Goal: Task Accomplishment & Management: Complete application form

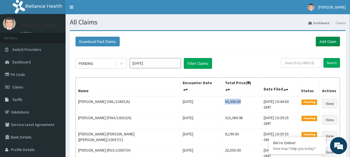
click at [328, 43] on link "Add Claim" at bounding box center [328, 42] width 24 height 10
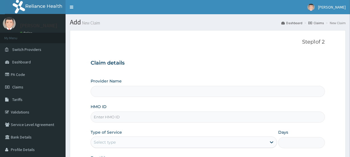
type input "PME/10019/A"
type input "[GEOGRAPHIC_DATA]"
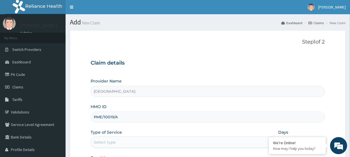
type input "PME/10019/A"
click at [109, 140] on div "Select type" at bounding box center [105, 143] width 22 height 6
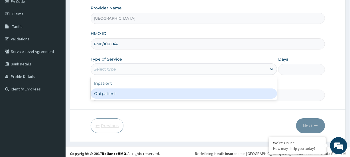
scroll to position [76, 0]
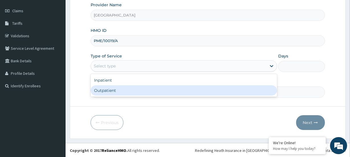
click at [105, 95] on div "Outpatient" at bounding box center [184, 91] width 186 height 10
type input "1"
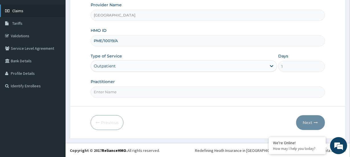
scroll to position [0, 0]
click at [107, 95] on input "Practitioner" at bounding box center [208, 92] width 234 height 11
paste input "Blessing Nwambo Logan"
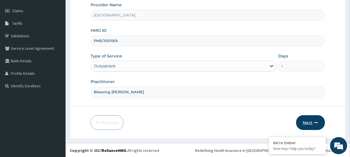
type input "Blessing Nwambo Logan"
click at [310, 122] on button "Next" at bounding box center [310, 122] width 29 height 15
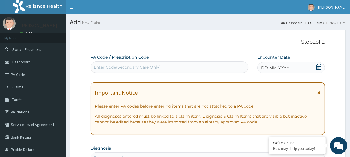
click at [101, 68] on div "Enter Code(Secondary Care Only)" at bounding box center [127, 67] width 67 height 6
paste input "PA/9AE983"
type input "PA/9AE983"
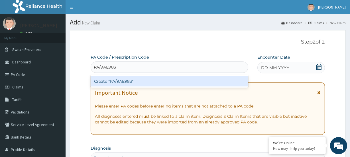
click at [104, 82] on div "Create "PA/9AE983"" at bounding box center [169, 81] width 157 height 10
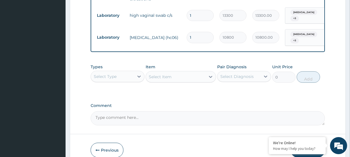
scroll to position [300, 0]
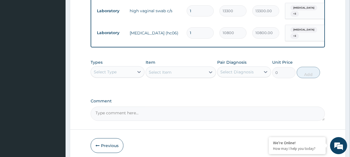
click at [113, 69] on div "Select Type" at bounding box center [105, 72] width 23 height 6
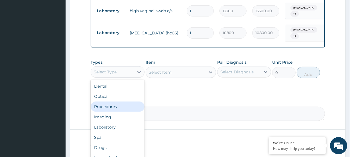
drag, startPoint x: 111, startPoint y: 102, endPoint x: 97, endPoint y: 62, distance: 42.6
click at [111, 102] on div "Procedures" at bounding box center [118, 107] width 54 height 10
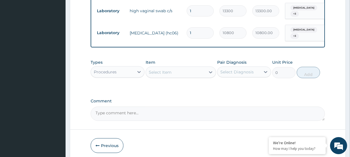
click at [164, 71] on div "Select Item" at bounding box center [160, 73] width 23 height 6
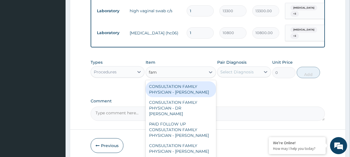
type input "fami"
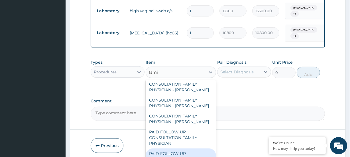
drag, startPoint x: 187, startPoint y: 146, endPoint x: 189, endPoint y: 138, distance: 8.3
click at [187, 149] on div "PAID FOLLOW UP CONSULTATION FAMILY PHYSICIAN - DR ODIA" at bounding box center [181, 160] width 70 height 22
type input "14250"
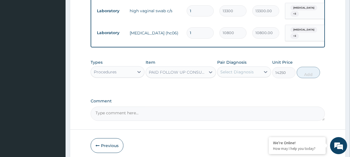
click at [250, 69] on div "Select Diagnosis" at bounding box center [236, 72] width 33 height 6
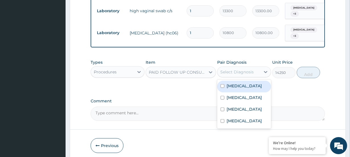
drag, startPoint x: 244, startPoint y: 84, endPoint x: 244, endPoint y: 91, distance: 7.1
click at [244, 86] on div "Vaginitis" at bounding box center [244, 87] width 54 height 12
checkbox input "true"
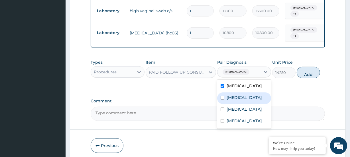
drag, startPoint x: 244, startPoint y: 92, endPoint x: 245, endPoint y: 108, distance: 16.6
click at [244, 95] on label "Hypothyroidism" at bounding box center [244, 98] width 35 height 6
checkbox input "true"
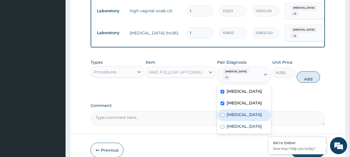
drag, startPoint x: 242, startPoint y: 107, endPoint x: 240, endPoint y: 115, distance: 8.5
click at [242, 112] on label "Peripheral venous insufficiency" at bounding box center [244, 115] width 35 height 6
checkbox input "true"
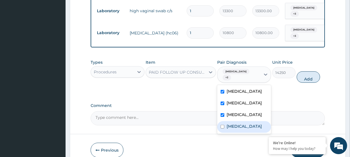
click at [235, 124] on label "Anemia" at bounding box center [244, 127] width 35 height 6
checkbox input "true"
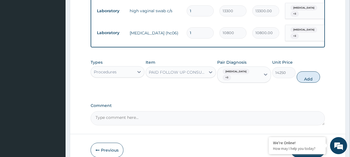
drag, startPoint x: 302, startPoint y: 68, endPoint x: 309, endPoint y: 84, distance: 17.4
click at [302, 72] on button "Add" at bounding box center [308, 77] width 23 height 11
type input "0"
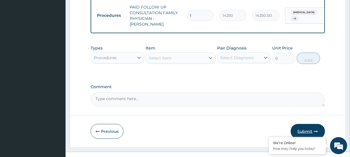
click at [311, 124] on button "Submit" at bounding box center [308, 131] width 34 height 15
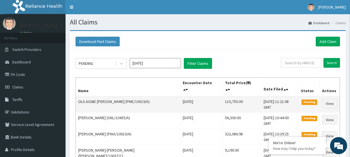
drag, startPoint x: 204, startPoint y: 95, endPoint x: 228, endPoint y: 95, distance: 23.7
click at [228, 96] on tr "OLAJUGBE [PERSON_NAME] (PME/10019/A) [DATE] 110,750.00 [DATE] 11:21:08 GMT Pend…" at bounding box center [208, 104] width 264 height 17
copy tr "110,750.00"
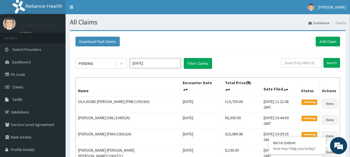
click at [314, 39] on div "Download Paid Claims Add Claim" at bounding box center [208, 42] width 265 height 10
click at [330, 42] on link "Add Claim" at bounding box center [328, 42] width 24 height 10
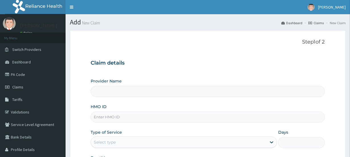
type input "Evercare Hospital"
click at [111, 117] on input "HMO ID" at bounding box center [208, 117] width 234 height 11
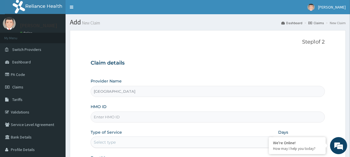
paste input "PSA/10022/A"
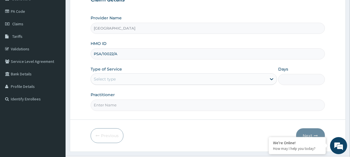
scroll to position [76, 0]
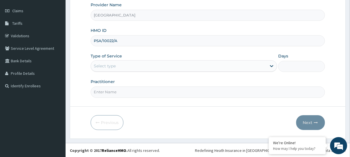
type input "PSA/10022/A"
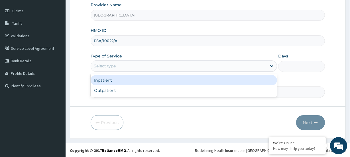
click at [105, 67] on div "Select type" at bounding box center [105, 66] width 22 height 6
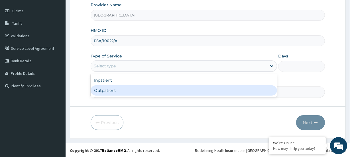
click at [101, 92] on div "Outpatient" at bounding box center [184, 91] width 186 height 10
type input "1"
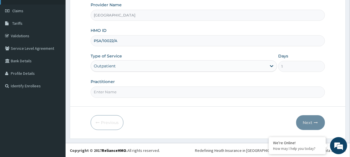
scroll to position [0, 0]
click at [107, 96] on input "Practitioner" at bounding box center [208, 92] width 234 height 11
paste input "Dr. Aishat Owolabi o"
type input "Dr. Aishat Owolabi"
click at [305, 125] on button "Next" at bounding box center [310, 122] width 29 height 15
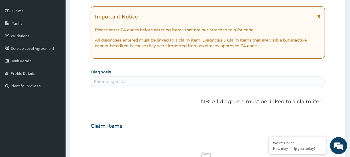
click at [124, 79] on div "Enter diagnosis" at bounding box center [207, 81] width 233 height 9
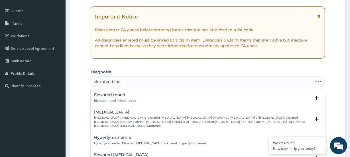
type input "elevated blood"
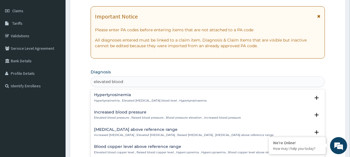
click at [113, 111] on h4 "Increased blood pressure" at bounding box center [167, 112] width 147 height 4
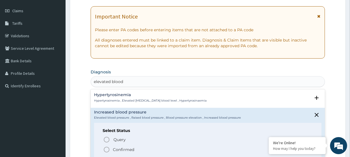
click at [107, 148] on icon "status option filled" at bounding box center [106, 150] width 7 height 7
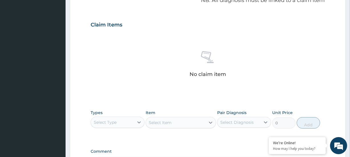
scroll to position [180, 0]
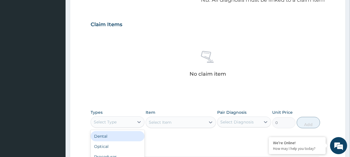
click at [109, 122] on div "Select Type" at bounding box center [105, 122] width 23 height 6
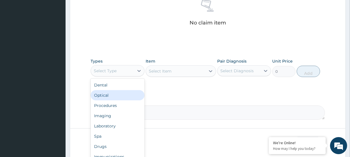
scroll to position [232, 0]
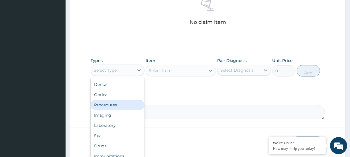
drag, startPoint x: 111, startPoint y: 105, endPoint x: 100, endPoint y: 59, distance: 47.0
click at [111, 105] on div "Procedures" at bounding box center [118, 105] width 54 height 10
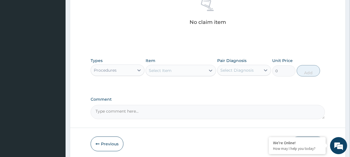
click at [162, 74] on div "Select Item" at bounding box center [175, 70] width 59 height 9
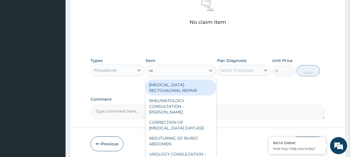
type input "reg"
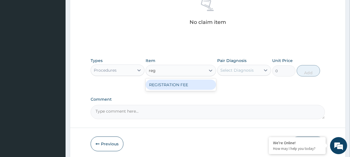
click at [165, 85] on div "REGISTRATION FEE" at bounding box center [181, 85] width 70 height 10
type input "4750"
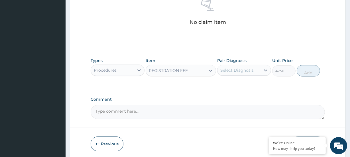
click at [239, 68] on div "Select Diagnosis" at bounding box center [236, 71] width 33 height 6
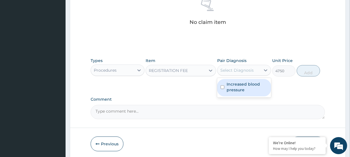
click at [241, 84] on label "Increased blood pressure" at bounding box center [247, 87] width 41 height 11
checkbox input "true"
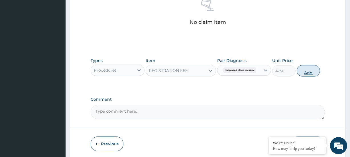
click at [306, 72] on button "Add" at bounding box center [308, 70] width 23 height 11
type input "0"
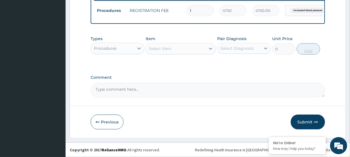
scroll to position [230, 0]
click at [170, 51] on div "Select Item" at bounding box center [160, 49] width 23 height 6
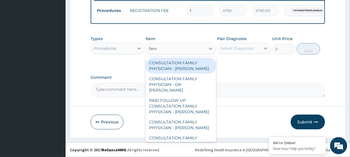
type input "fami"
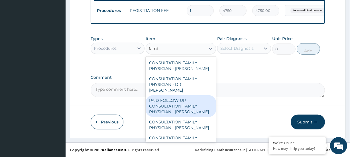
scroll to position [46, 0]
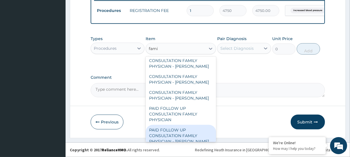
drag, startPoint x: 181, startPoint y: 130, endPoint x: 196, endPoint y: 105, distance: 28.7
click at [182, 131] on div "PAID FOLLOW UP CONSULTATION FAMILY PHYSICIAN - DR ODIA" at bounding box center [181, 136] width 70 height 22
type input "14250"
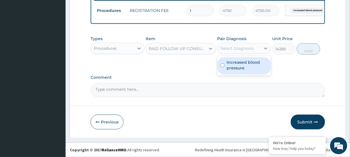
click at [234, 48] on div "Select Diagnosis" at bounding box center [236, 49] width 33 height 6
click at [241, 69] on label "Increased blood pressure" at bounding box center [247, 65] width 41 height 11
checkbox input "true"
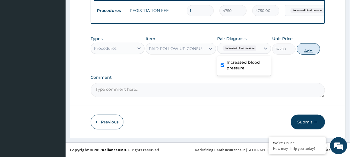
click at [300, 50] on button "Add" at bounding box center [308, 48] width 23 height 11
type input "0"
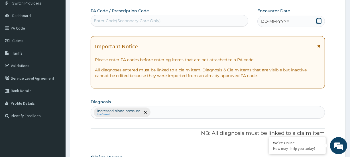
scroll to position [0, 0]
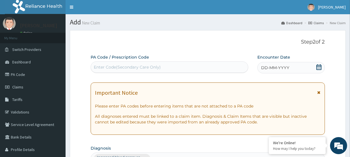
click at [316, 64] on icon at bounding box center [319, 67] width 6 height 6
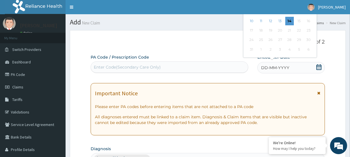
click at [331, 56] on div "Previous Month August 2025 Su Mo Tu We Th Fr Sa 27 28 29 30 31 1 2 3 4 5 6 7 8 …" at bounding box center [291, 17] width 97 height 84
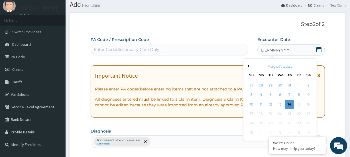
scroll to position [26, 0]
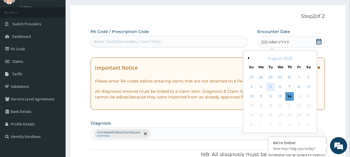
click at [269, 86] on div "5" at bounding box center [270, 87] width 9 height 9
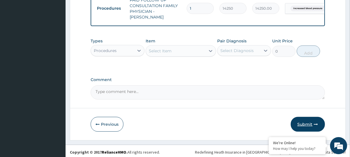
click at [304, 121] on button "Submit" at bounding box center [308, 124] width 34 height 15
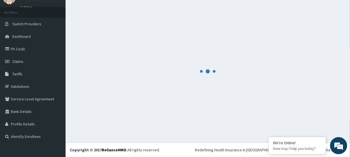
scroll to position [25, 0]
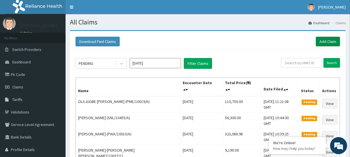
click at [327, 41] on link "Add Claim" at bounding box center [328, 42] width 24 height 10
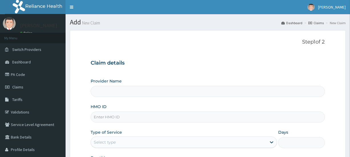
drag, startPoint x: 112, startPoint y: 118, endPoint x: 107, endPoint y: 122, distance: 5.7
click at [108, 121] on input "HMO ID" at bounding box center [208, 117] width 234 height 11
type input "Evercare Hospital"
paste input "ZYY/10002/A"
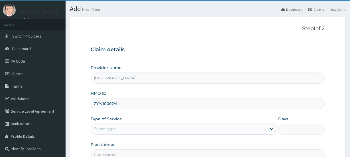
scroll to position [52, 0]
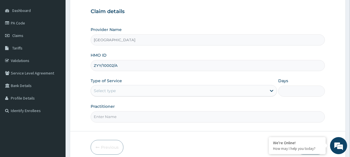
type input "ZYY/10002/A"
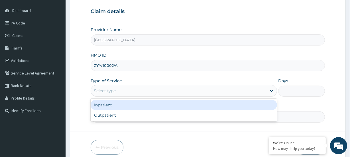
click at [106, 91] on div "Select type" at bounding box center [105, 91] width 22 height 6
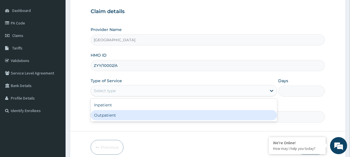
click at [112, 117] on div "Outpatient" at bounding box center [184, 115] width 186 height 10
type input "1"
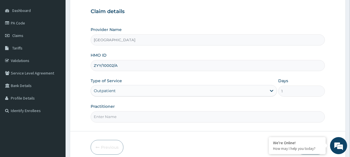
scroll to position [0, 0]
click at [105, 117] on input "Practitioner" at bounding box center [208, 116] width 234 height 11
paste input "Kingsley Michael Omokhafe"
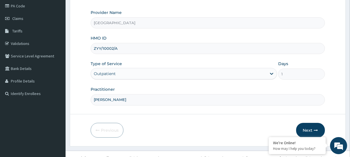
scroll to position [76, 0]
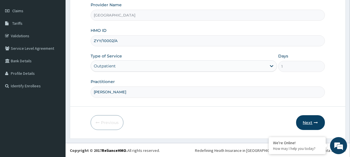
type input "Kingsley Michael Omokhafe"
drag, startPoint x: 308, startPoint y: 123, endPoint x: 305, endPoint y: 119, distance: 5.5
click at [305, 119] on button "Next" at bounding box center [310, 122] width 29 height 15
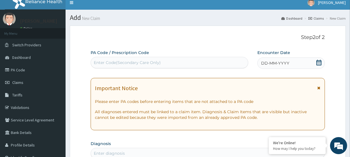
scroll to position [0, 0]
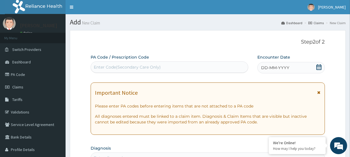
click at [103, 67] on div "Enter Code(Secondary Care Only)" at bounding box center [127, 67] width 67 height 6
paste input "PA/F28246"
type input "PA/F28246"
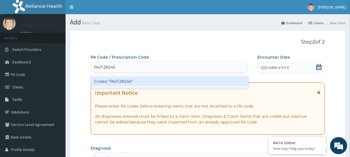
click at [102, 80] on div "Create "PA/F28246"" at bounding box center [169, 81] width 157 height 10
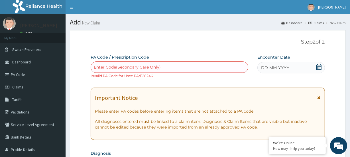
click at [107, 67] on div "Enter Code(Secondary Care Only)" at bounding box center [127, 67] width 67 height 6
paste input "PA/762D1B"
type input "PA/762D1B"
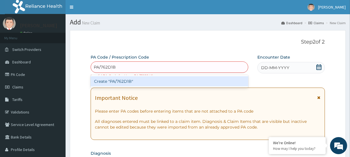
scroll to position [26, 0]
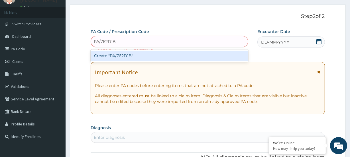
click at [108, 56] on div "Create "PA/762D1B"" at bounding box center [169, 56] width 157 height 10
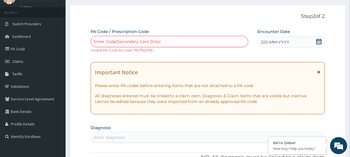
click at [125, 43] on div "Enter Code(Secondary Care Only)" at bounding box center [127, 42] width 67 height 6
paste input "PA/E8E35E"
type input "PA/E8E35E"
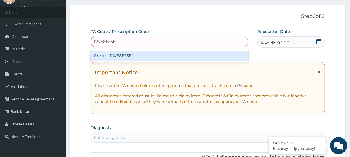
click at [116, 56] on div "Create "PA/E8E35E"" at bounding box center [169, 56] width 157 height 10
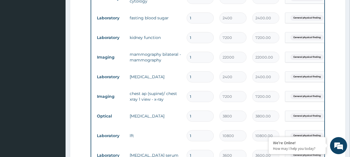
scroll to position [265, 0]
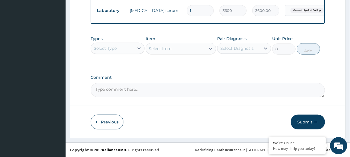
drag, startPoint x: 306, startPoint y: 120, endPoint x: 260, endPoint y: 54, distance: 80.3
click at [307, 118] on button "Submit" at bounding box center [308, 122] width 34 height 15
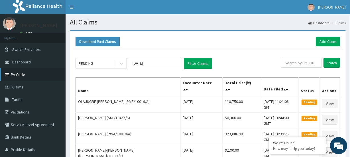
click at [15, 76] on link "PA Code" at bounding box center [33, 74] width 66 height 13
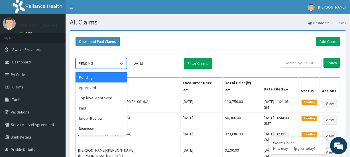
drag, startPoint x: 85, startPoint y: 67, endPoint x: 92, endPoint y: 81, distance: 15.3
click at [85, 68] on div "PENDING" at bounding box center [101, 63] width 51 height 11
click at [90, 88] on div "Approved" at bounding box center [101, 88] width 51 height 10
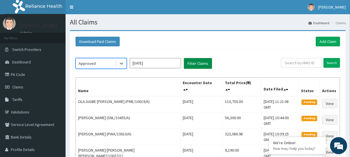
click at [191, 65] on button "Filter Claims" at bounding box center [198, 63] width 28 height 11
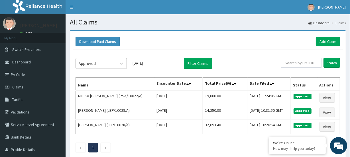
click at [93, 63] on div "Approved" at bounding box center [87, 64] width 17 height 6
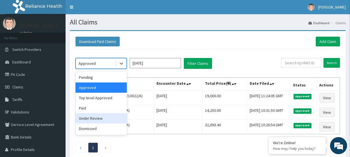
click at [114, 118] on div "Under Review" at bounding box center [101, 118] width 51 height 10
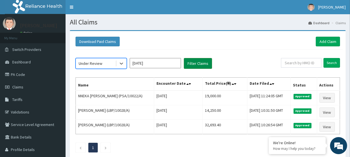
click at [198, 64] on button "Filter Claims" at bounding box center [198, 63] width 28 height 11
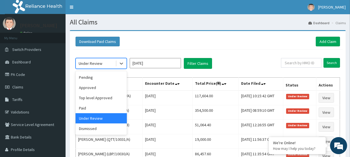
drag, startPoint x: 91, startPoint y: 62, endPoint x: 99, endPoint y: 95, distance: 34.1
click at [91, 63] on div "Under Review" at bounding box center [91, 64] width 24 height 6
click at [94, 80] on div "Pending" at bounding box center [101, 77] width 51 height 10
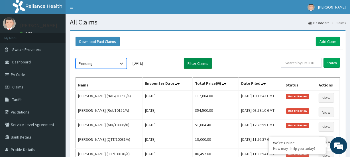
click at [196, 65] on button "Filter Claims" at bounding box center [198, 63] width 28 height 11
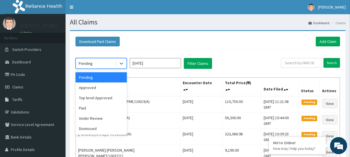
drag, startPoint x: 94, startPoint y: 62, endPoint x: 97, endPoint y: 69, distance: 7.9
click at [94, 63] on div "Pending" at bounding box center [96, 63] width 40 height 9
click at [94, 101] on div "Top level Approved" at bounding box center [101, 98] width 51 height 10
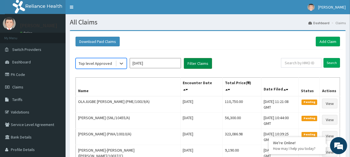
click at [202, 62] on button "Filter Claims" at bounding box center [198, 63] width 28 height 11
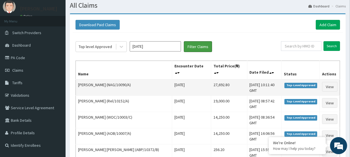
scroll to position [26, 0]
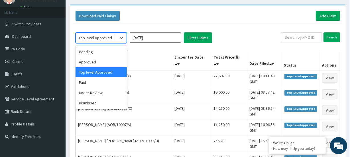
drag, startPoint x: 104, startPoint y: 35, endPoint x: 99, endPoint y: 56, distance: 21.7
click at [104, 35] on div "Top level Approved" at bounding box center [95, 38] width 33 height 6
drag, startPoint x: 94, startPoint y: 51, endPoint x: 94, endPoint y: 57, distance: 5.7
click at [94, 53] on div "Pending" at bounding box center [101, 52] width 51 height 10
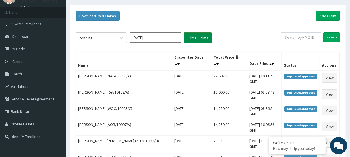
click at [199, 37] on button "Filter Claims" at bounding box center [198, 37] width 28 height 11
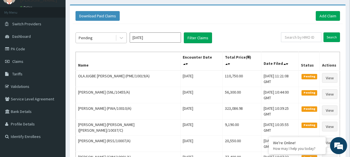
click at [93, 37] on div "Pending" at bounding box center [96, 37] width 40 height 9
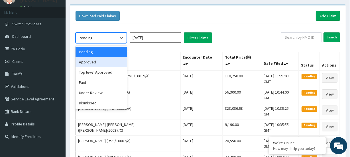
click at [96, 64] on div "Approved" at bounding box center [101, 62] width 51 height 10
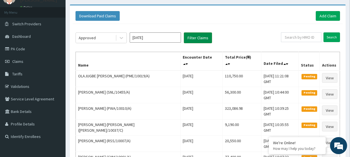
click at [203, 39] on button "Filter Claims" at bounding box center [198, 37] width 28 height 11
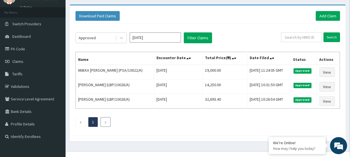
click at [104, 122] on icon "Next page" at bounding box center [105, 122] width 3 height 3
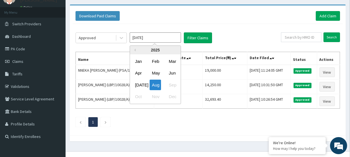
click at [149, 36] on input "Aug 2025" at bounding box center [155, 37] width 51 height 10
click at [139, 86] on div "Jul" at bounding box center [138, 85] width 11 height 11
type input "Jul 2025"
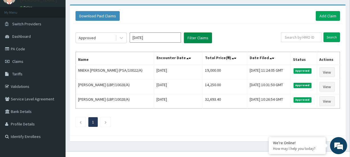
click at [188, 38] on button "Filter Claims" at bounding box center [198, 37] width 28 height 11
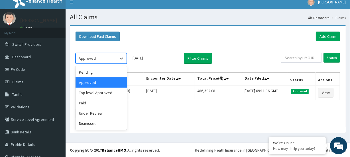
click at [102, 55] on div "Approved" at bounding box center [96, 58] width 40 height 9
click at [99, 72] on div "Pending" at bounding box center [101, 72] width 51 height 10
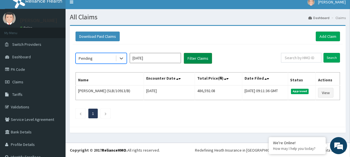
click at [191, 58] on button "Filter Claims" at bounding box center [198, 58] width 28 height 11
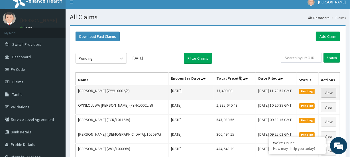
click at [326, 91] on link "View" at bounding box center [328, 93] width 15 height 10
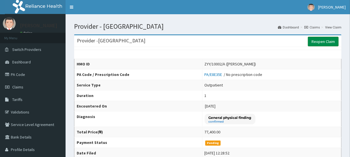
click at [322, 42] on link "Reopen Claim" at bounding box center [323, 42] width 31 height 10
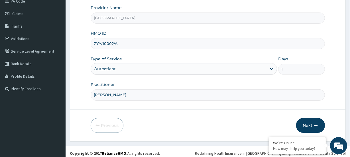
scroll to position [76, 0]
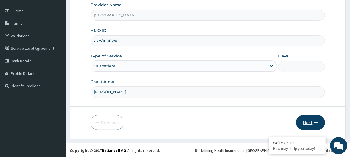
click at [318, 124] on button "Next" at bounding box center [310, 122] width 29 height 15
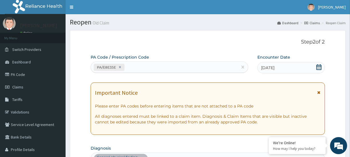
scroll to position [0, 0]
click at [320, 65] on icon at bounding box center [319, 67] width 6 height 6
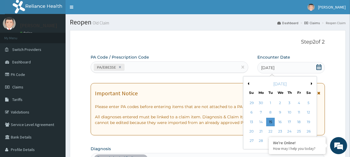
click at [310, 84] on div "[DATE]" at bounding box center [280, 84] width 69 height 6
click at [311, 83] on button "Next Month" at bounding box center [312, 83] width 3 height 3
click at [289, 111] on div "7" at bounding box center [289, 113] width 9 height 9
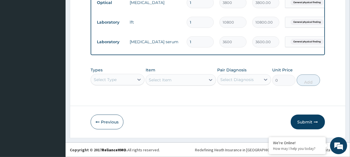
scroll to position [357, 0]
click at [308, 119] on button "Submit" at bounding box center [308, 122] width 34 height 15
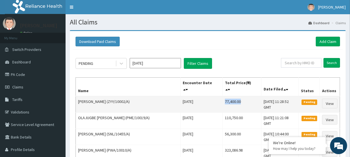
drag, startPoint x: 201, startPoint y: 97, endPoint x: 219, endPoint y: 97, distance: 18.3
click at [222, 97] on td "77,400.00" at bounding box center [241, 104] width 39 height 17
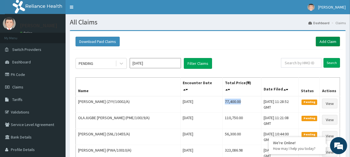
click at [322, 42] on link "Add Claim" at bounding box center [328, 42] width 24 height 10
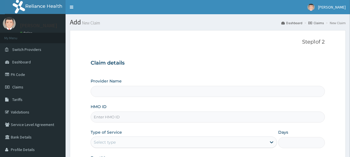
click at [101, 118] on input "HMO ID" at bounding box center [208, 117] width 234 height 11
paste input "ZCT/10003/C"
type input "ZCT/10003/C"
type input "Evercare Hospital"
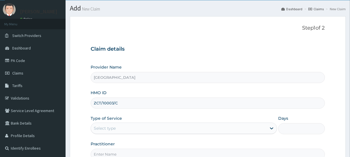
scroll to position [26, 0]
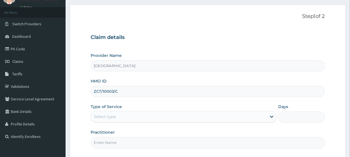
type input "ZCT/10003/C"
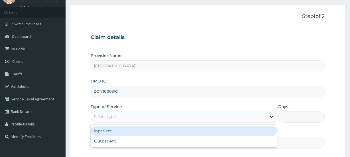
click at [101, 118] on div "Select type" at bounding box center [105, 117] width 22 height 6
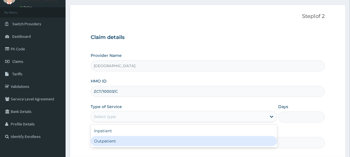
click at [99, 142] on div "Outpatient" at bounding box center [184, 141] width 186 height 10
type input "1"
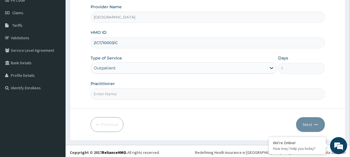
scroll to position [76, 0]
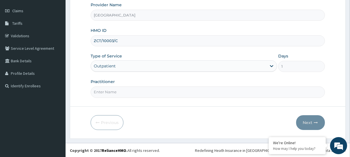
click at [115, 95] on input "Practitioner" at bounding box center [208, 92] width 234 height 11
paste input "Viola Ikebudu"
type input "Viola Ikebudu"
click at [309, 123] on button "Next" at bounding box center [310, 122] width 29 height 15
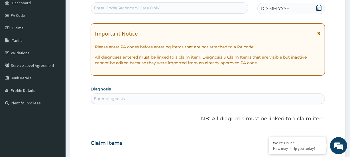
scroll to position [50, 0]
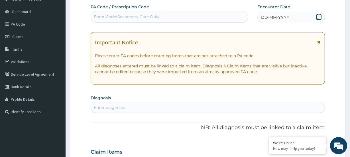
click at [113, 16] on div "Enter Code(Secondary Care Only)" at bounding box center [127, 17] width 67 height 6
paste input "PA/7EB29E"
type input "PA/7EB29E"
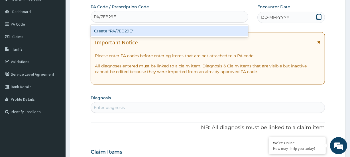
click at [106, 30] on div "Create "PA/7EB29E"" at bounding box center [169, 31] width 157 height 10
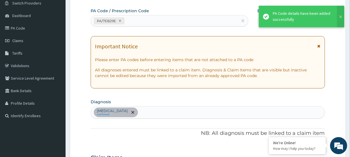
scroll to position [30, 0]
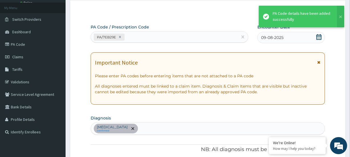
click at [140, 38] on div "PA/7EB29E" at bounding box center [164, 36] width 147 height 9
paste input "PA/F3CFCB"
type input "PA/F3CFCB"
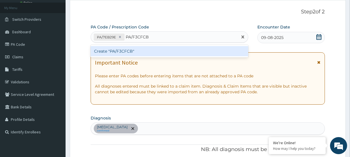
click at [157, 51] on div "Create "PA/F3CFCB"" at bounding box center [169, 51] width 157 height 10
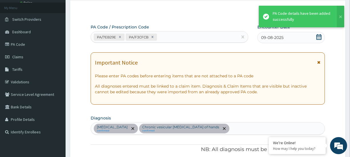
scroll to position [181, 0]
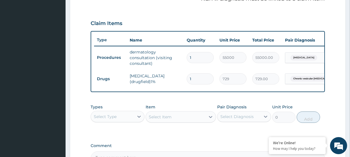
drag, startPoint x: 199, startPoint y: 78, endPoint x: 183, endPoint y: 80, distance: 16.0
click at [183, 80] on tr "Drugs hydrocortisone(drugfield)1% 1 729 729.00 Chronic vesicular eczema of ha..…" at bounding box center [233, 79] width 279 height 20
type input "2"
type input "1458.00"
type input "2"
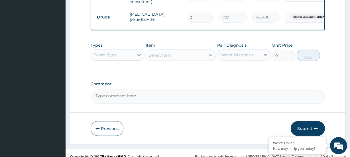
scroll to position [253, 0]
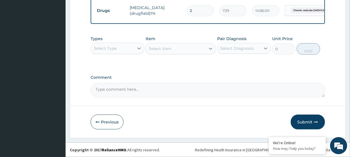
drag, startPoint x: 307, startPoint y: 123, endPoint x: 308, endPoint y: 116, distance: 6.6
click at [307, 123] on button "Submit" at bounding box center [308, 122] width 34 height 15
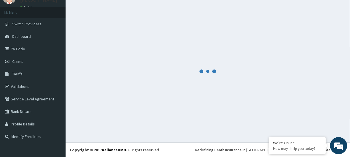
scroll to position [25, 0]
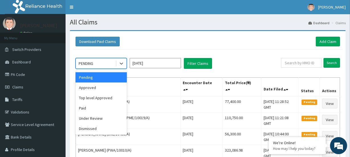
click at [97, 61] on div "PENDING" at bounding box center [96, 63] width 40 height 9
drag, startPoint x: 90, startPoint y: 87, endPoint x: 95, endPoint y: 85, distance: 6.0
click at [93, 86] on div "Approved" at bounding box center [101, 88] width 51 height 10
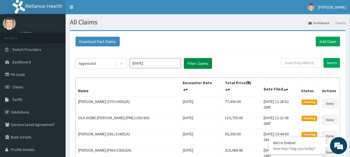
click at [195, 63] on button "Filter Claims" at bounding box center [198, 63] width 28 height 11
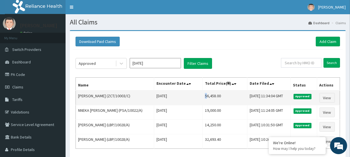
drag, startPoint x: 201, startPoint y: 96, endPoint x: 198, endPoint y: 97, distance: 2.9
click at [203, 97] on td "56,458.00" at bounding box center [225, 98] width 45 height 15
drag, startPoint x: 200, startPoint y: 96, endPoint x: 216, endPoint y: 95, distance: 16.8
click at [216, 95] on td "56,458.00" at bounding box center [225, 98] width 45 height 15
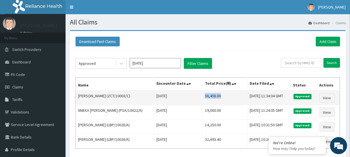
copy td "56,458.00"
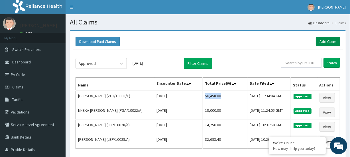
click at [327, 40] on link "Add Claim" at bounding box center [328, 42] width 24 height 10
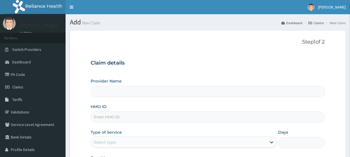
type input "[GEOGRAPHIC_DATA]"
click at [103, 119] on input "HMO ID" at bounding box center [208, 117] width 234 height 11
paste input "PLL/10131/A"
type input "PLL/10131/A"
click at [100, 90] on input "[GEOGRAPHIC_DATA]" at bounding box center [208, 91] width 234 height 11
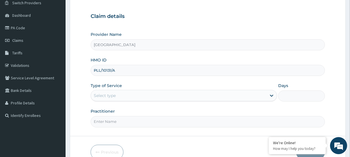
scroll to position [52, 0]
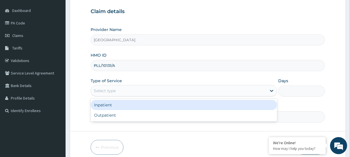
drag, startPoint x: 93, startPoint y: 89, endPoint x: 112, endPoint y: 98, distance: 21.0
click at [94, 89] on div "Select type" at bounding box center [179, 90] width 176 height 9
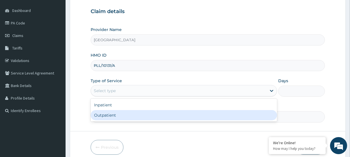
click at [105, 113] on div "Outpatient" at bounding box center [184, 115] width 186 height 10
type input "1"
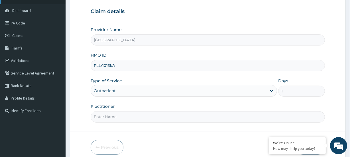
scroll to position [0, 0]
click at [106, 119] on input "Practitioner" at bounding box center [208, 116] width 234 height 11
paste input "Omowumi Abimbola Aladesuru"
type input "Omowumi Abimbola Aladesuru"
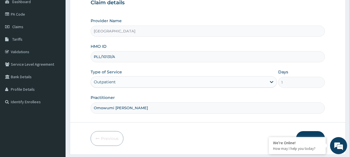
scroll to position [76, 0]
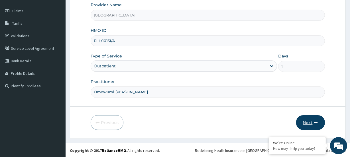
click at [308, 124] on button "Next" at bounding box center [310, 122] width 29 height 15
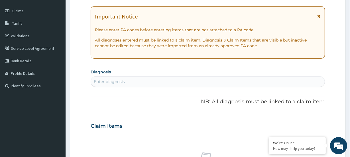
scroll to position [25, 0]
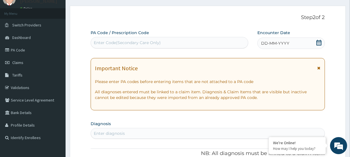
click at [108, 41] on div "Enter Code(Secondary Care Only)" at bounding box center [127, 43] width 67 height 6
paste input "PA/1FDDD9"
type input "PA/1FDDD9"
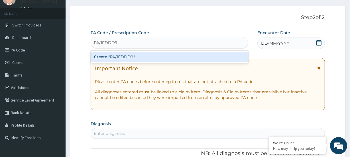
click at [112, 59] on div "Create "PA/1FDDD9"" at bounding box center [169, 57] width 157 height 10
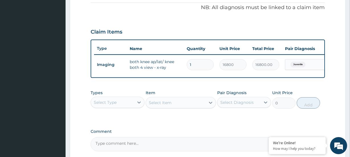
scroll to position [184, 0]
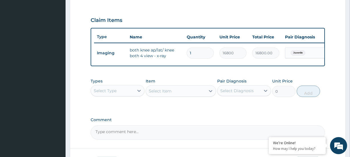
click at [114, 92] on div "Select Type" at bounding box center [105, 91] width 23 height 6
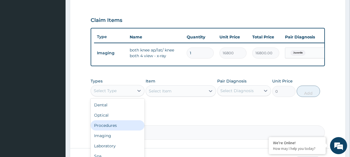
click at [120, 129] on div "Procedures" at bounding box center [118, 126] width 54 height 10
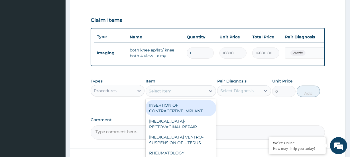
click at [165, 94] on div "Select Item" at bounding box center [160, 91] width 23 height 6
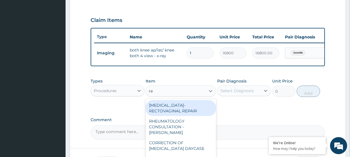
type input "reg"
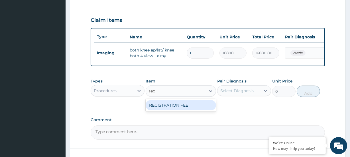
click at [168, 108] on div "REGISTRATION FEE" at bounding box center [181, 105] width 70 height 10
type input "4750"
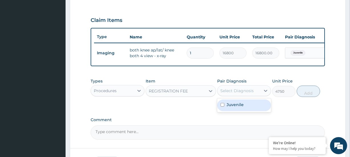
click at [231, 95] on div "Select Diagnosis" at bounding box center [239, 90] width 43 height 9
drag, startPoint x: 234, startPoint y: 110, endPoint x: 274, endPoint y: 108, distance: 40.2
click at [236, 108] on label "Juvenile" at bounding box center [235, 105] width 17 height 6
checkbox input "true"
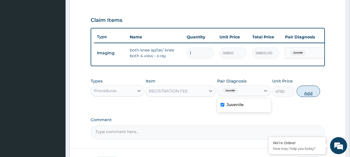
click at [311, 97] on button "Add" at bounding box center [308, 91] width 23 height 11
type input "0"
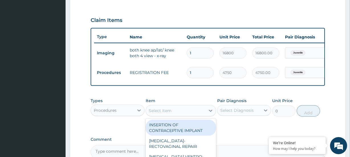
click at [159, 111] on div "Select Item" at bounding box center [160, 111] width 23 height 6
type input "fami"
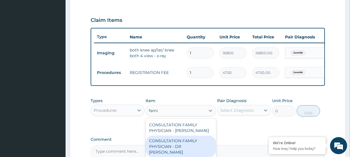
drag, startPoint x: 175, startPoint y: 149, endPoint x: 198, endPoint y: 135, distance: 27.1
click at [176, 148] on div "CONSULTATION FAMILY PHYSICIAN - DR [PERSON_NAME]" at bounding box center [181, 147] width 70 height 22
type input "13200"
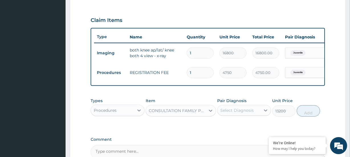
click at [237, 113] on div "Select Diagnosis" at bounding box center [236, 111] width 33 height 6
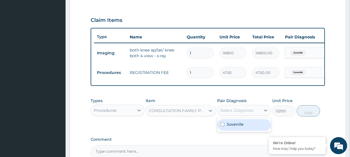
click at [246, 129] on div "Juvenile" at bounding box center [244, 125] width 54 height 12
checkbox input "true"
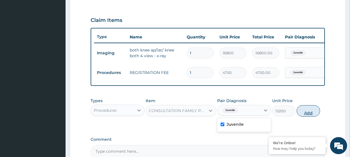
click at [308, 115] on button "Add" at bounding box center [308, 110] width 23 height 11
type input "0"
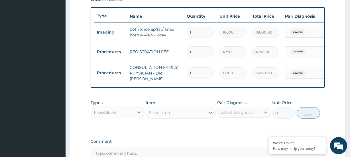
scroll to position [262, 0]
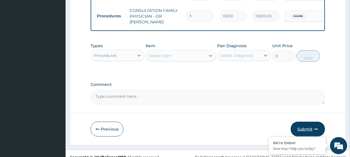
click at [310, 128] on button "Submit" at bounding box center [308, 129] width 34 height 15
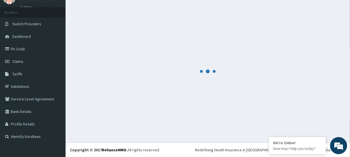
scroll to position [25, 0]
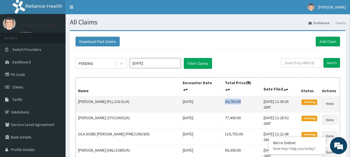
drag, startPoint x: 199, startPoint y: 97, endPoint x: 216, endPoint y: 96, distance: 17.1
click at [222, 96] on td "34,750.00" at bounding box center [241, 104] width 39 height 17
copy td "34,750.00"
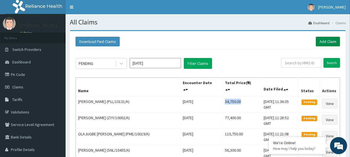
click at [322, 42] on link "Add Claim" at bounding box center [328, 42] width 24 height 10
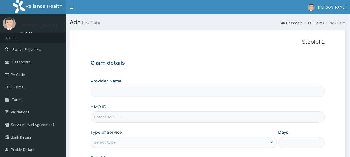
click at [103, 120] on input "HMO ID" at bounding box center [208, 117] width 234 height 11
type input "Evercare Hospital"
paste input "PLL/10131/A"
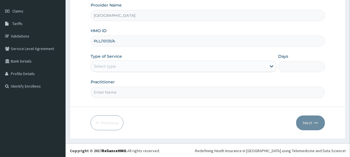
scroll to position [76, 0]
type input "PLL/10131/A"
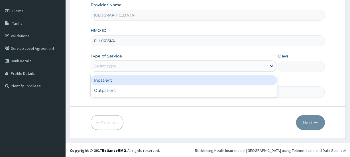
click at [108, 68] on div "Select type" at bounding box center [105, 66] width 22 height 6
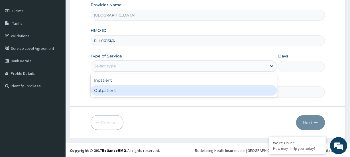
drag, startPoint x: 108, startPoint y: 97, endPoint x: 106, endPoint y: 90, distance: 7.3
click at [108, 96] on div "Inpatient Outpatient" at bounding box center [184, 85] width 186 height 23
drag, startPoint x: 106, startPoint y: 90, endPoint x: 91, endPoint y: 80, distance: 17.6
click at [100, 88] on div "Outpatient" at bounding box center [184, 91] width 186 height 10
type input "1"
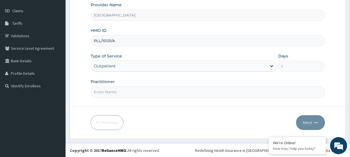
scroll to position [0, 0]
click at [113, 93] on input "Practitioner" at bounding box center [208, 92] width 234 height 11
paste input "Adekunle Jimoh"
type input "Adekunle Jimoh"
click at [309, 124] on button "Next" at bounding box center [310, 122] width 29 height 15
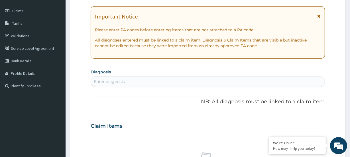
click at [110, 82] on div "Enter diagnosis" at bounding box center [109, 82] width 31 height 6
type input "p"
type input "knee"
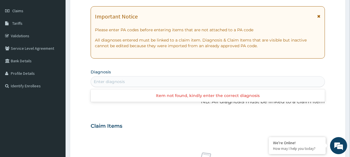
drag, startPoint x: 106, startPoint y: 80, endPoint x: 94, endPoint y: 84, distance: 12.7
click at [94, 84] on div "Enter diagnosis" at bounding box center [207, 81] width 233 height 9
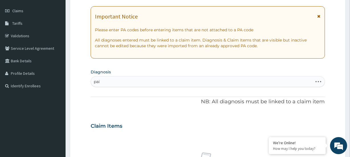
type input "pain"
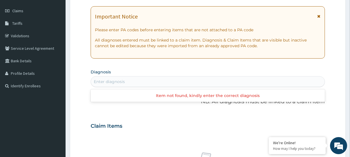
drag, startPoint x: 110, startPoint y: 78, endPoint x: 94, endPoint y: 83, distance: 17.0
click at [94, 83] on div "Enter diagnosis" at bounding box center [207, 81] width 233 height 9
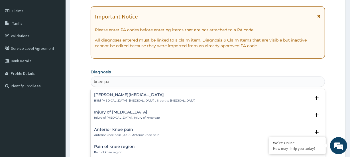
type input "knee pai"
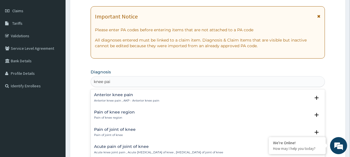
click at [101, 115] on div "Pain of knee region Pain of knee region" at bounding box center [114, 115] width 41 height 10
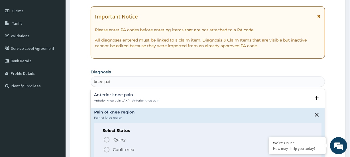
click at [109, 150] on icon "status option filled" at bounding box center [106, 150] width 7 height 7
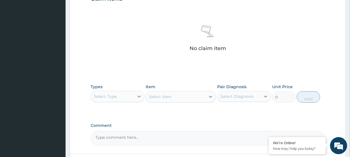
scroll to position [206, 0]
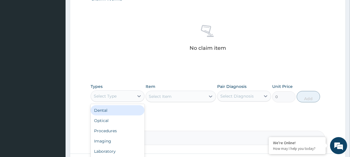
click at [105, 95] on div "Select Type" at bounding box center [105, 97] width 23 height 6
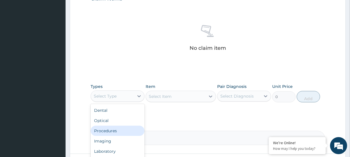
drag, startPoint x: 108, startPoint y: 128, endPoint x: 111, endPoint y: 115, distance: 13.1
click at [108, 128] on div "Procedures" at bounding box center [118, 131] width 54 height 10
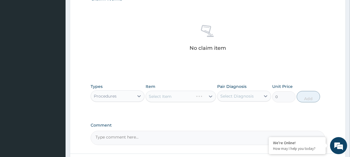
click at [160, 94] on div "Select Item" at bounding box center [181, 96] width 70 height 11
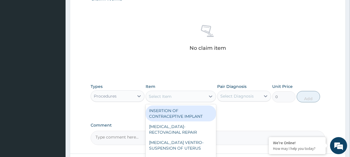
click at [162, 93] on div "Select Item" at bounding box center [175, 96] width 59 height 9
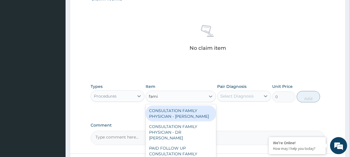
type input "famil"
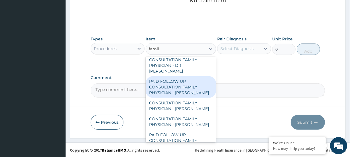
scroll to position [46, 0]
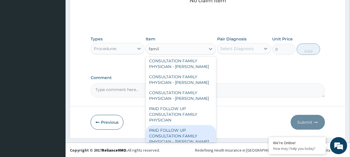
click at [179, 127] on div "PAID FOLLOW UP CONSULTATION FAMILY PHYSICIAN - DR ODIA" at bounding box center [181, 136] width 70 height 22
type input "14250"
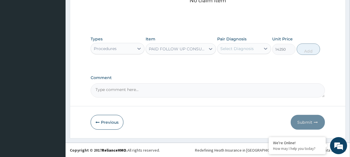
click at [248, 49] on div "Select Diagnosis" at bounding box center [236, 49] width 33 height 6
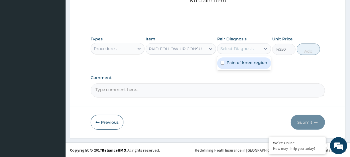
click at [249, 65] on label "Pain of knee region" at bounding box center [247, 63] width 41 height 6
checkbox input "true"
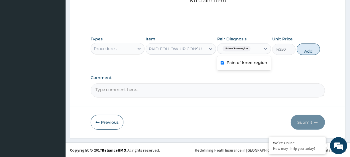
click at [307, 46] on button "Add" at bounding box center [308, 49] width 23 height 11
type input "0"
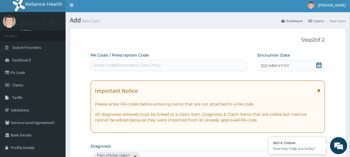
scroll to position [0, 0]
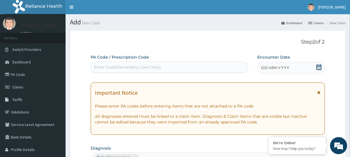
drag, startPoint x: 320, startPoint y: 64, endPoint x: 313, endPoint y: 61, distance: 7.0
click at [319, 64] on div "DD-MM-YYYY" at bounding box center [291, 67] width 68 height 11
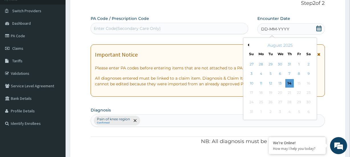
scroll to position [52, 0]
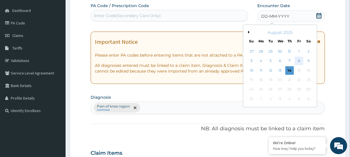
click at [298, 62] on div "8" at bounding box center [299, 61] width 9 height 9
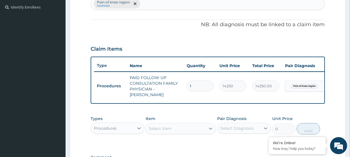
scroll to position [233, 0]
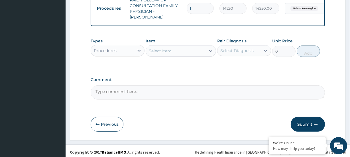
click at [314, 123] on icon "button" at bounding box center [316, 125] width 4 height 4
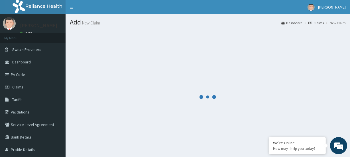
scroll to position [0, 0]
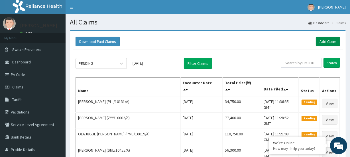
click at [324, 42] on link "Add Claim" at bounding box center [328, 42] width 24 height 10
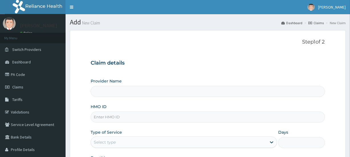
type input "[GEOGRAPHIC_DATA]"
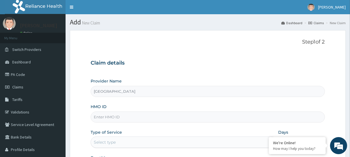
click at [97, 117] on input "HMO ID" at bounding box center [208, 117] width 234 height 11
paste input "KCG/10015/A"
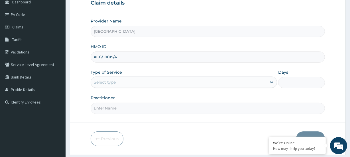
scroll to position [76, 0]
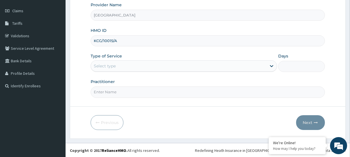
type input "KCG/10015/A"
click at [103, 68] on div "Select type" at bounding box center [105, 66] width 22 height 6
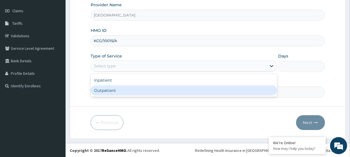
click at [111, 91] on div "Outpatient" at bounding box center [184, 91] width 186 height 10
type input "1"
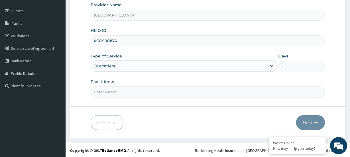
scroll to position [0, 0]
click at [108, 94] on input "Practitioner" at bounding box center [208, 92] width 234 height 11
paste input "Oreoluwa Fuwape"
type input "Oreoluwa Fuwape"
click at [305, 123] on button "Next" at bounding box center [310, 122] width 29 height 15
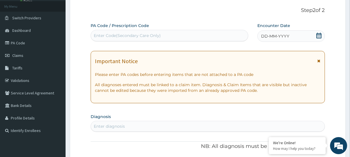
scroll to position [25, 0]
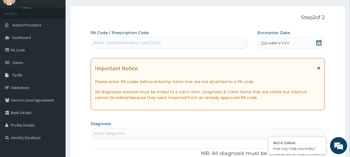
click at [109, 46] on div "Enter Code(Secondary Care Only)" at bounding box center [169, 42] width 157 height 9
paste input "PA/0EC098"
type input "PA/0EC098"
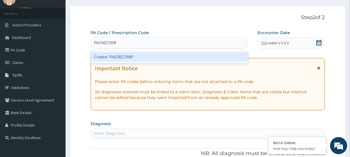
click at [101, 60] on div "Create "PA/0EC098"" at bounding box center [169, 57] width 157 height 10
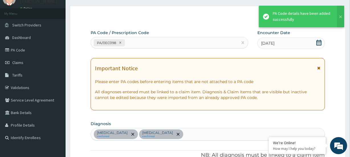
scroll to position [158, 0]
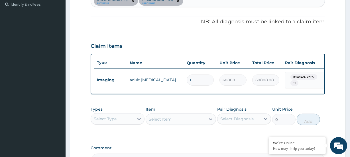
click at [105, 122] on div "Select Type" at bounding box center [105, 119] width 23 height 6
click at [112, 152] on div "Procedures" at bounding box center [118, 154] width 54 height 10
click at [155, 120] on div "Select Item" at bounding box center [181, 119] width 70 height 11
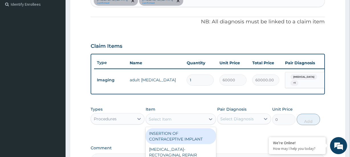
click at [158, 124] on div "Select Item" at bounding box center [175, 119] width 59 height 9
type input "reg"
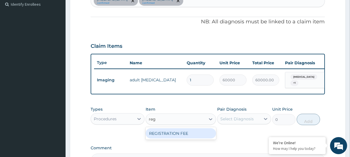
drag, startPoint x: 168, startPoint y: 132, endPoint x: 205, endPoint y: 123, distance: 38.4
click at [173, 131] on div "REGISTRATION FEE" at bounding box center [181, 134] width 70 height 10
type input "4750"
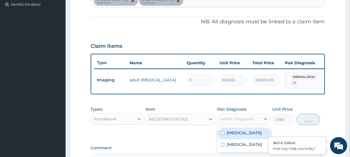
drag, startPoint x: 237, startPoint y: 119, endPoint x: 240, endPoint y: 127, distance: 8.8
click at [238, 120] on div "Select Diagnosis" at bounding box center [236, 119] width 33 height 6
drag, startPoint x: 239, startPoint y: 131, endPoint x: 245, endPoint y: 144, distance: 13.5
click at [241, 134] on label "[MEDICAL_DATA]" at bounding box center [244, 133] width 35 height 6
checkbox input "true"
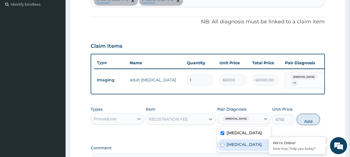
drag, startPoint x: 245, startPoint y: 147, endPoint x: 260, endPoint y: 127, distance: 24.6
click at [246, 145] on label "[MEDICAL_DATA]" at bounding box center [244, 145] width 35 height 6
checkbox input "true"
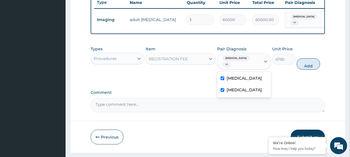
scroll to position [230, 0]
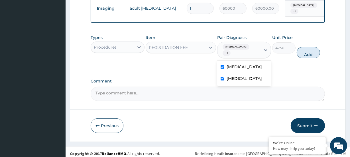
drag, startPoint x: 306, startPoint y: 49, endPoint x: 296, endPoint y: 50, distance: 9.2
click at [305, 49] on button "Add" at bounding box center [308, 52] width 23 height 11
type input "0"
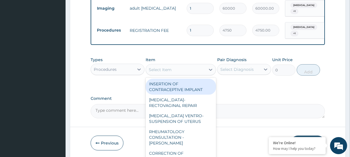
click at [173, 68] on div "Select Item" at bounding box center [175, 69] width 59 height 9
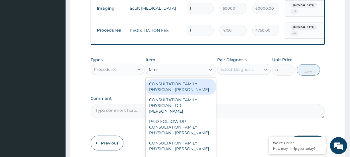
type input "fami"
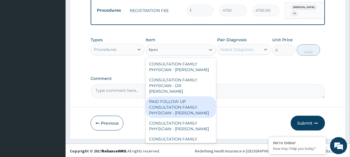
scroll to position [46, 0]
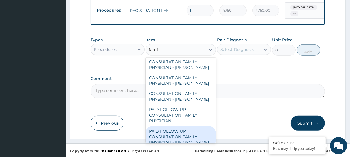
click at [185, 126] on div "PAID FOLLOW UP CONSULTATION FAMILY PHYSICIAN - [PERSON_NAME]" at bounding box center [181, 137] width 70 height 22
type input "14250"
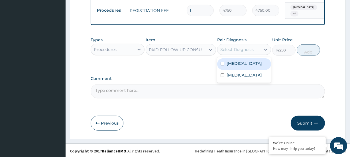
drag, startPoint x: 227, startPoint y: 48, endPoint x: 233, endPoint y: 59, distance: 13.3
click at [227, 49] on div "Select Diagnosis" at bounding box center [236, 50] width 33 height 6
drag, startPoint x: 236, startPoint y: 63, endPoint x: 243, endPoint y: 71, distance: 10.3
click at [237, 65] on label "[MEDICAL_DATA]" at bounding box center [244, 64] width 35 height 6
checkbox input "true"
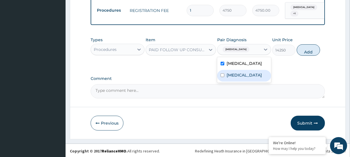
drag, startPoint x: 243, startPoint y: 73, endPoint x: 280, endPoint y: 60, distance: 39.4
click at [246, 72] on label "Essential hypertension" at bounding box center [244, 75] width 35 height 6
checkbox input "true"
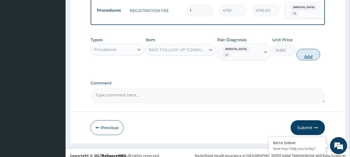
click at [307, 50] on button "Add" at bounding box center [308, 54] width 23 height 11
type input "0"
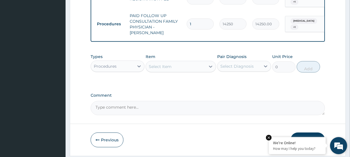
scroll to position [273, 0]
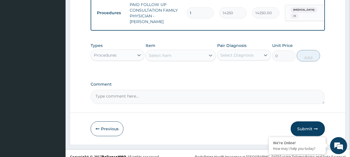
drag, startPoint x: 311, startPoint y: 125, endPoint x: 305, endPoint y: 117, distance: 10.0
click at [311, 125] on button "Submit" at bounding box center [308, 129] width 34 height 15
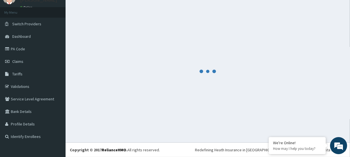
scroll to position [25, 0]
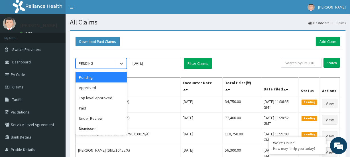
drag, startPoint x: 93, startPoint y: 63, endPoint x: 97, endPoint y: 75, distance: 12.9
click at [96, 66] on div "PENDING" at bounding box center [96, 63] width 40 height 9
click at [93, 85] on div "Approved" at bounding box center [101, 88] width 51 height 10
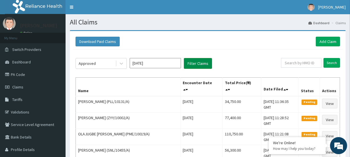
click at [196, 62] on button "Filter Claims" at bounding box center [198, 63] width 28 height 11
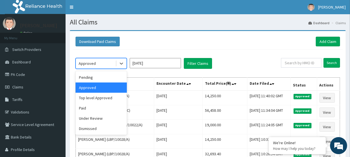
click at [95, 64] on div "Approved" at bounding box center [96, 63] width 40 height 9
click at [103, 118] on div "Under Review" at bounding box center [101, 118] width 51 height 10
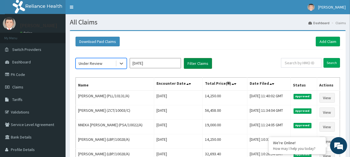
click at [203, 64] on button "Filter Claims" at bounding box center [198, 63] width 28 height 11
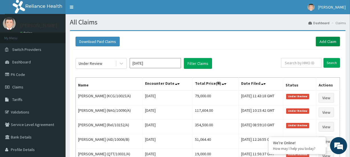
click at [328, 39] on link "Add Claim" at bounding box center [328, 42] width 24 height 10
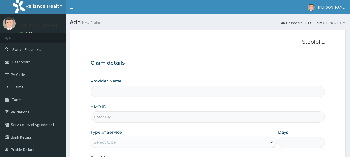
click at [104, 117] on input "HMO ID" at bounding box center [208, 117] width 234 height 11
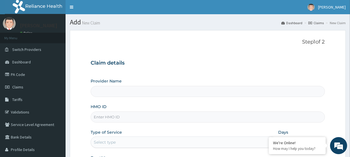
paste input "AIP/10048/A"
type input "[GEOGRAPHIC_DATA]"
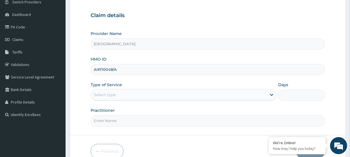
scroll to position [52, 0]
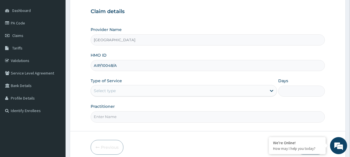
type input "AIP/10048/A"
drag, startPoint x: 103, startPoint y: 85, endPoint x: 105, endPoint y: 90, distance: 5.5
click at [103, 88] on div "Select type" at bounding box center [184, 90] width 186 height 11
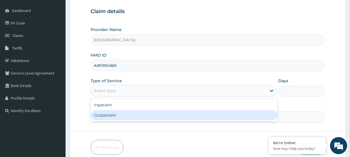
click at [110, 115] on div "Outpatient" at bounding box center [184, 115] width 186 height 10
type input "1"
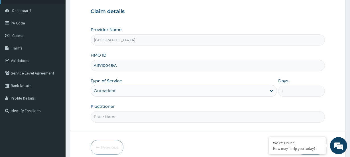
scroll to position [0, 0]
click at [101, 117] on input "Practitioner" at bounding box center [208, 116] width 234 height 11
paste input "Oreoluwa Fuwape"
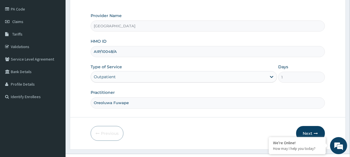
scroll to position [76, 0]
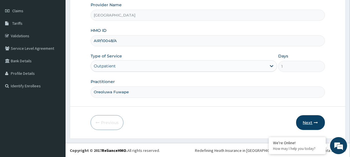
type input "Oreoluwa Fuwape"
click at [310, 127] on button "Next" at bounding box center [310, 122] width 29 height 15
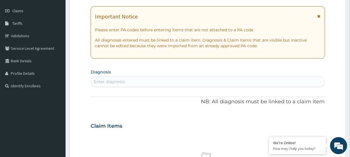
scroll to position [0, 0]
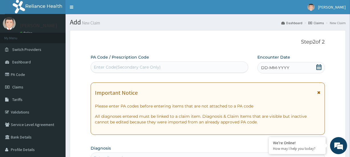
click at [96, 68] on div "Enter Code(Secondary Care Only)" at bounding box center [127, 67] width 67 height 6
paste input "PA/654C19"
type input "PA/654C19"
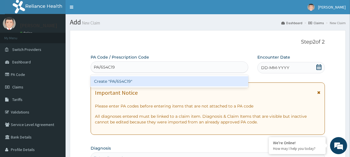
click at [110, 82] on div "Create "PA/654C19"" at bounding box center [169, 81] width 157 height 10
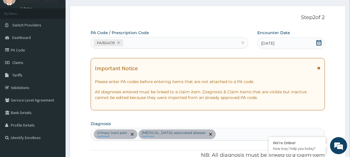
scroll to position [23, 0]
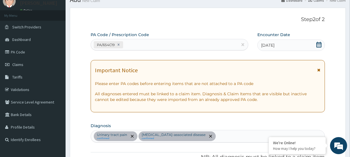
click at [133, 44] on div "PA/654C19" at bounding box center [164, 44] width 147 height 9
paste input "PA/96CA5B"
type input "PA/96CA5B"
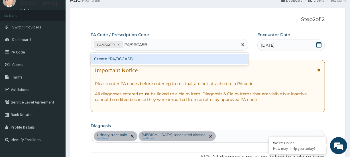
click at [112, 57] on div "Create "PA/96CA5B"" at bounding box center [169, 59] width 157 height 10
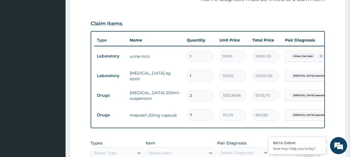
scroll to position [218, 0]
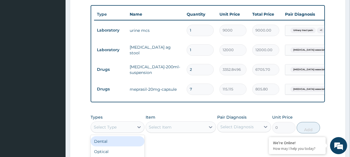
click at [111, 125] on div "Select Type" at bounding box center [105, 128] width 23 height 6
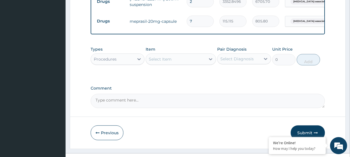
scroll to position [289, 0]
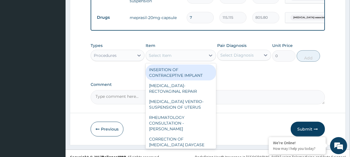
click at [158, 53] on div "Select Item" at bounding box center [160, 56] width 23 height 6
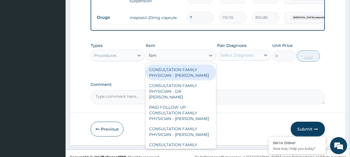
type input "fami"
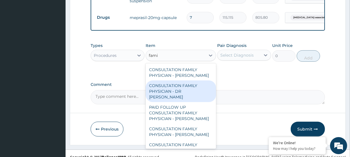
scroll to position [46, 0]
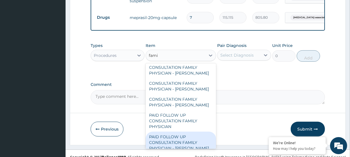
drag, startPoint x: 188, startPoint y: 130, endPoint x: 189, endPoint y: 121, distance: 8.9
click at [188, 132] on div "PAID FOLLOW UP CONSULTATION FAMILY PHYSICIAN - [PERSON_NAME]" at bounding box center [181, 143] width 70 height 22
type input "14250"
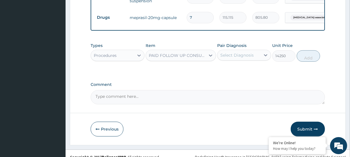
drag, startPoint x: 229, startPoint y: 48, endPoint x: 235, endPoint y: 51, distance: 6.8
click at [230, 52] on div "Select Diagnosis" at bounding box center [236, 55] width 33 height 6
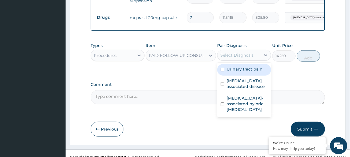
drag, startPoint x: 241, startPoint y: 63, endPoint x: 244, endPoint y: 69, distance: 6.4
click at [241, 66] on label "Urinary tract pain" at bounding box center [245, 69] width 36 height 6
checkbox input "true"
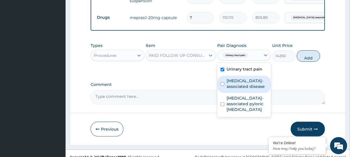
drag, startPoint x: 247, startPoint y: 77, endPoint x: 251, endPoint y: 86, distance: 9.4
click at [248, 80] on label "[MEDICAL_DATA]-associated disease" at bounding box center [247, 83] width 41 height 11
checkbox input "true"
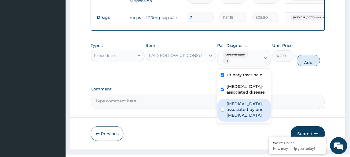
click at [250, 101] on label "[MEDICAL_DATA]-associated pyloric [MEDICAL_DATA]" at bounding box center [247, 109] width 41 height 17
checkbox input "true"
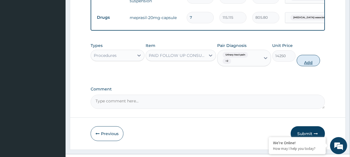
click at [308, 55] on button "Add" at bounding box center [308, 60] width 23 height 11
type input "0"
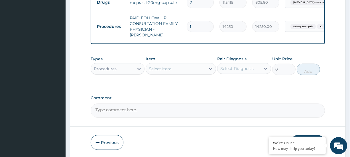
scroll to position [312, 0]
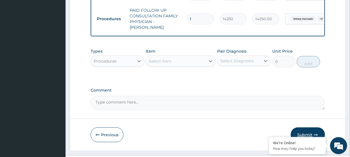
click at [312, 128] on button "Submit" at bounding box center [308, 135] width 34 height 15
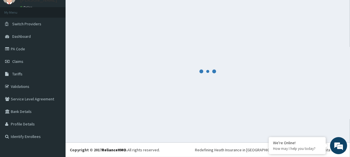
scroll to position [25, 0]
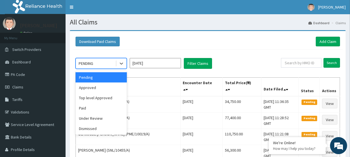
click at [98, 63] on div "PENDING" at bounding box center [96, 63] width 40 height 9
click at [99, 83] on div "Approved" at bounding box center [101, 88] width 51 height 10
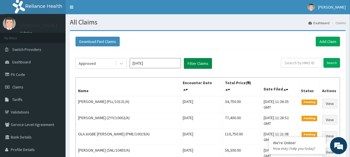
click at [191, 62] on button "Filter Claims" at bounding box center [198, 63] width 28 height 11
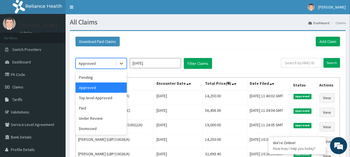
drag, startPoint x: 103, startPoint y: 60, endPoint x: 100, endPoint y: 67, distance: 7.3
click at [102, 60] on div "Approved" at bounding box center [96, 63] width 40 height 9
click at [96, 74] on div "Pending" at bounding box center [101, 77] width 51 height 10
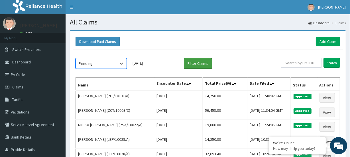
drag, startPoint x: 191, startPoint y: 63, endPoint x: 168, endPoint y: 41, distance: 31.7
click at [189, 62] on button "Filter Claims" at bounding box center [198, 63] width 28 height 11
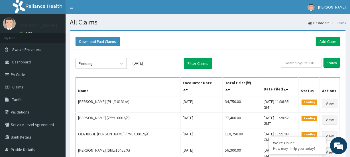
click at [92, 62] on div "Pending" at bounding box center [86, 64] width 14 height 6
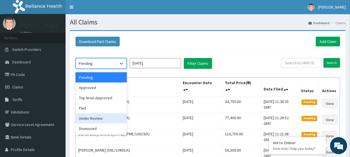
click at [99, 119] on div "Under Review" at bounding box center [101, 118] width 51 height 10
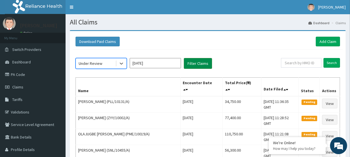
click at [195, 62] on button "Filter Claims" at bounding box center [198, 63] width 28 height 11
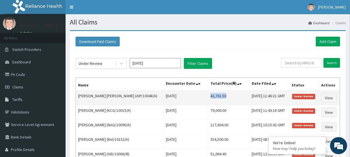
drag, startPoint x: 196, startPoint y: 97, endPoint x: 213, endPoint y: 95, distance: 17.4
click at [213, 96] on td "42,761.50" at bounding box center [228, 98] width 41 height 15
copy td "42,761.50"
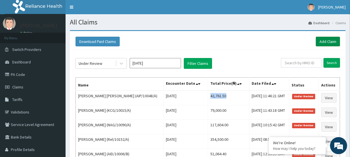
click at [329, 41] on link "Add Claim" at bounding box center [328, 42] width 24 height 10
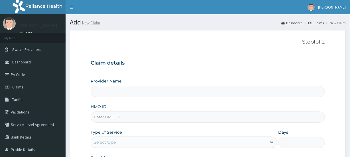
click at [100, 117] on input "HMO ID" at bounding box center [208, 117] width 234 height 11
type input "[GEOGRAPHIC_DATA]"
paste input "ISW/10433/B"
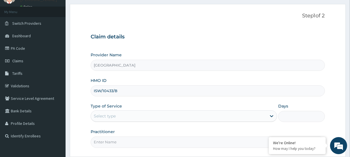
scroll to position [52, 0]
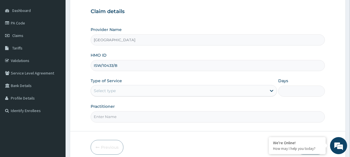
type input "ISW/10433/B"
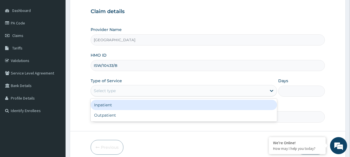
drag, startPoint x: 102, startPoint y: 90, endPoint x: 119, endPoint y: 104, distance: 21.9
click at [102, 91] on div "Select type" at bounding box center [105, 91] width 22 height 6
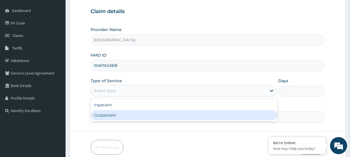
click at [112, 116] on div "Outpatient" at bounding box center [184, 115] width 186 height 10
type input "1"
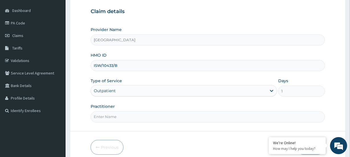
scroll to position [0, 0]
drag, startPoint x: 109, startPoint y: 110, endPoint x: 108, endPoint y: 113, distance: 3.6
click at [108, 112] on div "Practitioner" at bounding box center [208, 113] width 234 height 19
click at [108, 115] on input "Practitioner" at bounding box center [208, 116] width 234 height 11
paste input "[PERSON_NAME]"
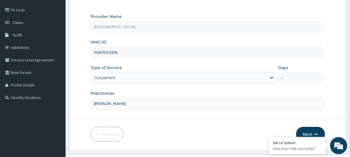
scroll to position [76, 0]
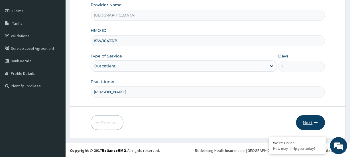
type input "[PERSON_NAME]"
click at [306, 123] on button "Next" at bounding box center [310, 122] width 29 height 15
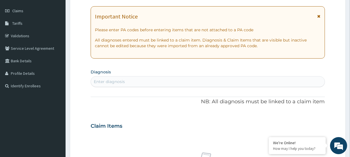
click at [116, 82] on div "Enter diagnosis" at bounding box center [109, 82] width 31 height 6
type input "30 wee"
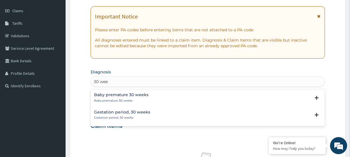
click at [104, 115] on div "Gestation period, 30 weeks Gestation period, 30 weeks" at bounding box center [122, 115] width 56 height 10
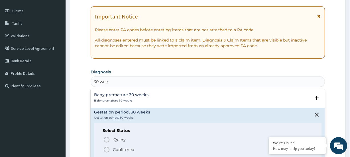
click at [108, 149] on icon "status option filled" at bounding box center [106, 150] width 7 height 7
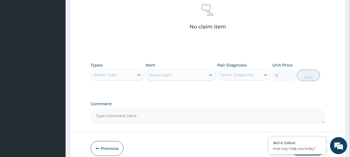
scroll to position [253, 0]
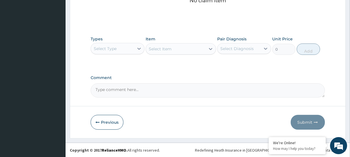
click at [113, 49] on div "Select Type" at bounding box center [105, 49] width 23 height 6
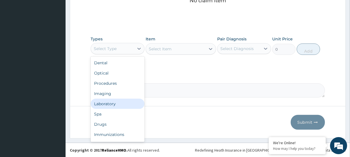
click at [111, 103] on div "Laboratory" at bounding box center [118, 104] width 54 height 10
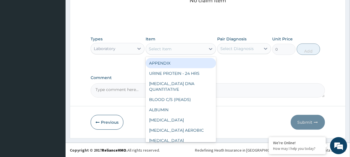
click at [170, 52] on div "Select Item" at bounding box center [175, 48] width 59 height 9
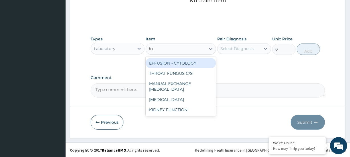
type input "full"
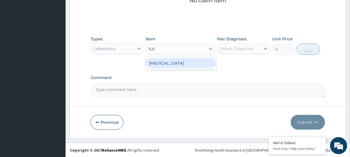
drag, startPoint x: 157, startPoint y: 64, endPoint x: 163, endPoint y: 56, distance: 10.6
click at [157, 64] on div "[MEDICAL_DATA]" at bounding box center [181, 63] width 70 height 10
type input "7600"
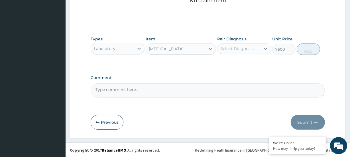
drag, startPoint x: 217, startPoint y: 50, endPoint x: 234, endPoint y: 50, distance: 16.8
click at [218, 50] on div "Select Diagnosis" at bounding box center [244, 48] width 54 height 11
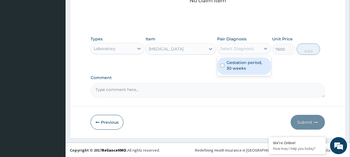
drag, startPoint x: 243, startPoint y: 46, endPoint x: 257, endPoint y: 52, distance: 15.2
click at [244, 47] on div "Select Diagnosis" at bounding box center [236, 49] width 33 height 6
drag, startPoint x: 231, startPoint y: 68, endPoint x: 237, endPoint y: 65, distance: 6.0
click at [234, 67] on label "Gestation period, 30 weeks" at bounding box center [247, 65] width 41 height 11
checkbox input "true"
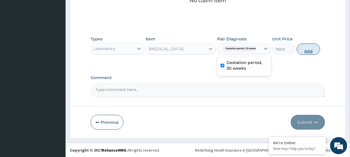
click at [302, 52] on button "Add" at bounding box center [308, 49] width 23 height 11
type input "0"
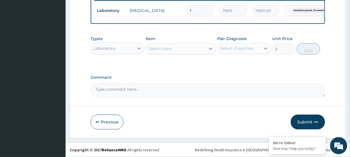
scroll to position [230, 0]
drag, startPoint x: 304, startPoint y: 124, endPoint x: 206, endPoint y: 18, distance: 144.5
click at [304, 123] on button "Submit" at bounding box center [308, 122] width 34 height 15
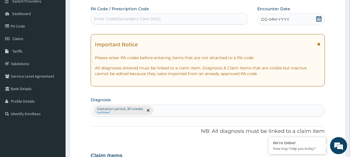
scroll to position [0, 0]
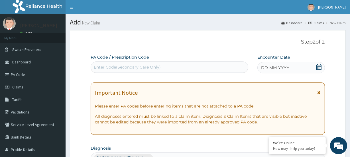
click at [320, 66] on icon at bounding box center [319, 67] width 6 height 6
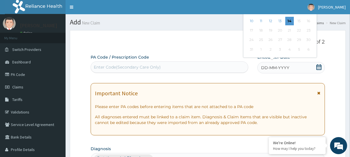
scroll to position [26, 0]
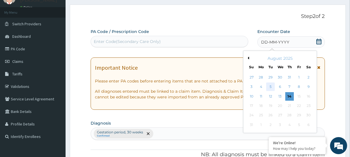
click at [270, 88] on div "5" at bounding box center [270, 87] width 9 height 9
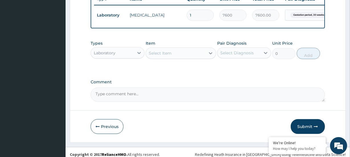
scroll to position [230, 0]
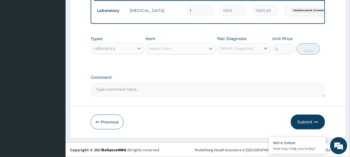
drag, startPoint x: 311, startPoint y: 123, endPoint x: 294, endPoint y: 107, distance: 23.8
click at [311, 123] on button "Submit" at bounding box center [308, 122] width 34 height 15
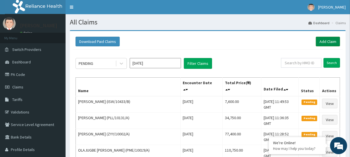
click at [327, 43] on link "Add Claim" at bounding box center [328, 42] width 24 height 10
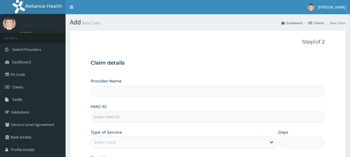
click at [106, 113] on input "HMO ID" at bounding box center [208, 117] width 234 height 11
paste input "SMR/10002/A"
type input "SMR/10002/A"
type input "[GEOGRAPHIC_DATA]"
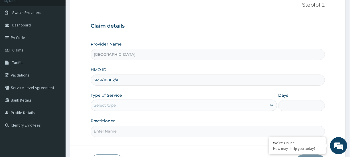
scroll to position [52, 0]
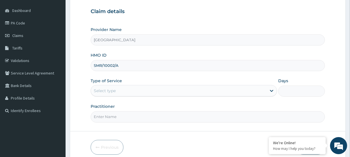
type input "SMR/10002/A"
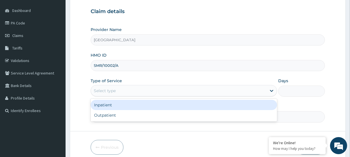
click at [111, 89] on div "Select type" at bounding box center [105, 91] width 22 height 6
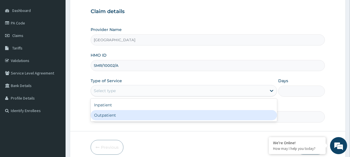
click at [107, 113] on div "Outpatient" at bounding box center [184, 115] width 186 height 10
type input "1"
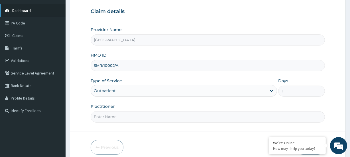
scroll to position [0, 0]
click at [112, 114] on input "Practitioner" at bounding box center [208, 116] width 234 height 11
paste input "Blessing [PERSON_NAME]"
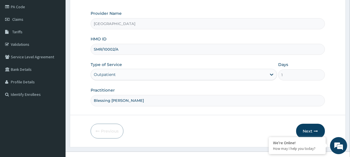
scroll to position [76, 0]
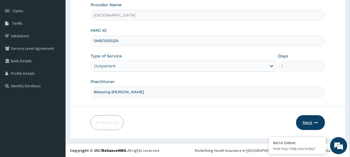
type input "Blessing [PERSON_NAME]"
click at [306, 121] on button "Next" at bounding box center [310, 122] width 29 height 15
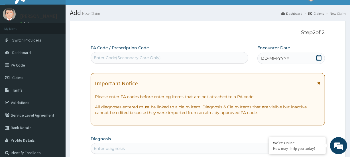
scroll to position [0, 0]
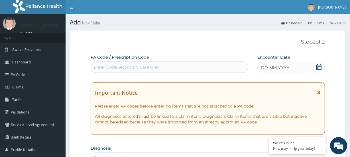
click at [109, 69] on div "Enter Code(Secondary Care Only)" at bounding box center [127, 67] width 67 height 6
paste input "PA/F8BBCF"
type input "PA/F8BBCF"
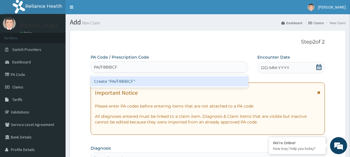
click at [121, 82] on div "Create "PA/F8BBCF"" at bounding box center [169, 81] width 157 height 10
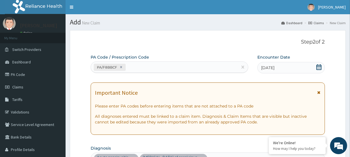
scroll to position [159, 0]
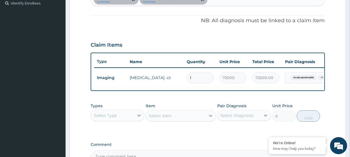
click at [113, 119] on div "Select Type" at bounding box center [105, 116] width 23 height 6
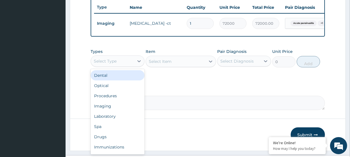
scroll to position [232, 0]
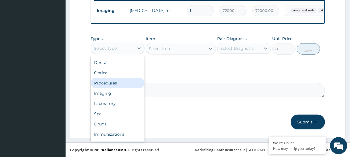
click at [110, 83] on div "Procedures" at bounding box center [118, 83] width 54 height 10
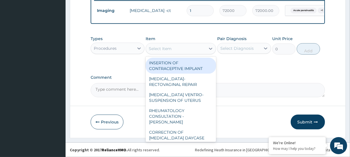
click at [164, 49] on div "Select Item" at bounding box center [160, 49] width 23 height 6
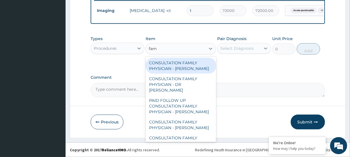
type input "fami"
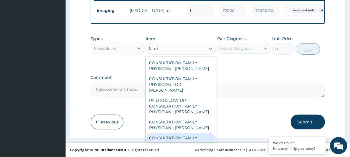
scroll to position [46, 0]
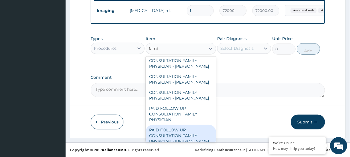
drag, startPoint x: 182, startPoint y: 135, endPoint x: 181, endPoint y: 118, distance: 16.8
click at [182, 135] on div "PAID FOLLOW UP CONSULTATION FAMILY PHYSICIAN - [PERSON_NAME]" at bounding box center [181, 136] width 70 height 22
type input "14250"
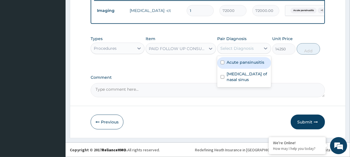
click at [228, 47] on div "Select Diagnosis" at bounding box center [236, 49] width 33 height 6
click at [242, 63] on label "Acute pansinusitis" at bounding box center [246, 63] width 38 height 6
checkbox input "true"
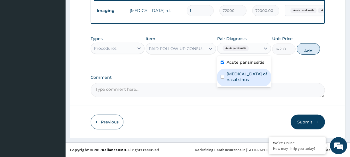
click at [242, 74] on label "[MEDICAL_DATA] of nasal sinus" at bounding box center [247, 76] width 41 height 11
checkbox input "true"
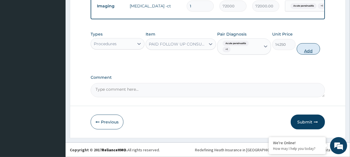
click at [309, 53] on button "Add" at bounding box center [308, 48] width 23 height 11
type input "0"
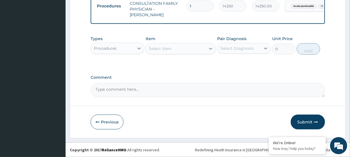
drag, startPoint x: 312, startPoint y: 123, endPoint x: 285, endPoint y: 105, distance: 33.0
click at [311, 122] on button "Submit" at bounding box center [308, 122] width 34 height 15
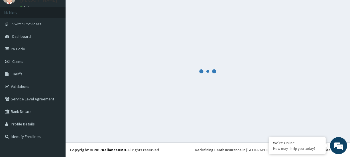
scroll to position [25, 0]
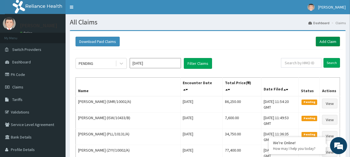
click at [326, 40] on link "Add Claim" at bounding box center [328, 42] width 24 height 10
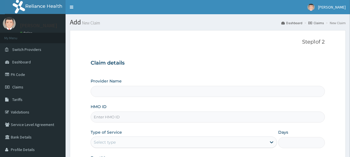
click at [120, 118] on input "HMO ID" at bounding box center [208, 117] width 234 height 11
paste input "RET/30957/A"
type input "RET/30957/A"
type input "Evercare Hospital"
type input "RET/30957/A"
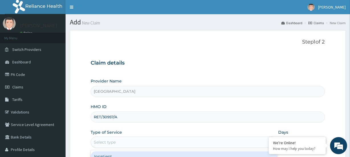
click at [114, 138] on div "Select type" at bounding box center [179, 142] width 176 height 9
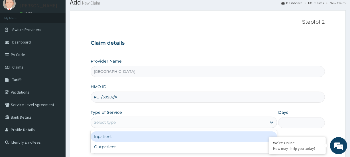
scroll to position [26, 0]
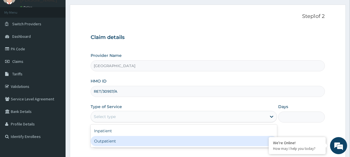
click at [110, 140] on div "Outpatient" at bounding box center [184, 141] width 186 height 10
type input "1"
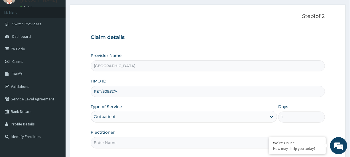
scroll to position [0, 0]
click at [106, 139] on input "Practitioner" at bounding box center [208, 142] width 234 height 11
paste input "Olatunji Ayodeji"
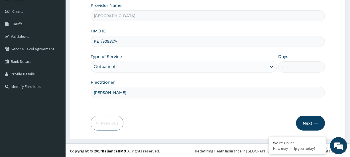
scroll to position [76, 0]
type input "Olatunji Ayodeji"
click at [306, 119] on button "Next" at bounding box center [310, 122] width 29 height 15
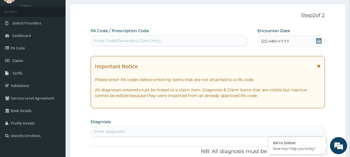
scroll to position [25, 0]
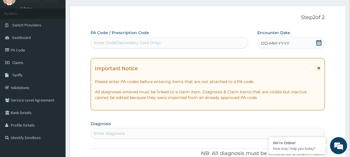
click at [112, 44] on div "Enter Code(Secondary Care Only)" at bounding box center [127, 43] width 67 height 6
paste input "PA/AD9A4B"
type input "PA/AD9A4B"
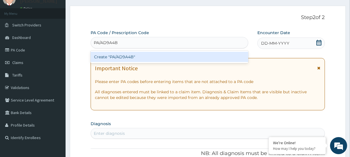
click at [107, 60] on div "Create "PA/AD9A4B"" at bounding box center [169, 57] width 157 height 10
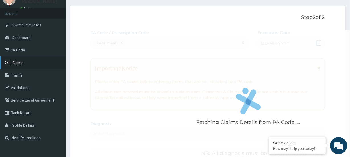
click at [33, 66] on link "Claims" at bounding box center [33, 62] width 66 height 13
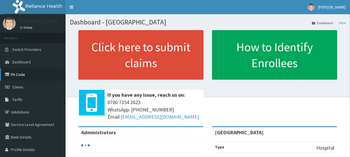
click at [20, 76] on link "PA Code" at bounding box center [33, 74] width 66 height 13
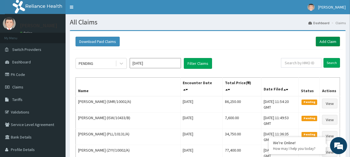
click at [323, 42] on link "Add Claim" at bounding box center [328, 42] width 24 height 10
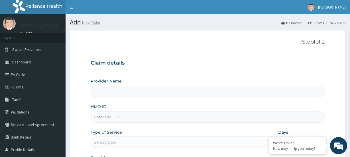
type input "Evercare Hospital"
click at [106, 114] on input "HMO ID" at bounding box center [208, 117] width 234 height 11
paste input "PA/338010"
type input "PA/338010"
click at [103, 139] on div "Select type" at bounding box center [179, 142] width 176 height 9
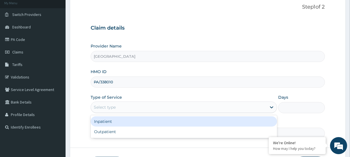
scroll to position [52, 0]
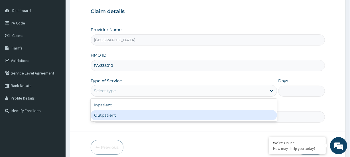
click at [106, 115] on div "Outpatient" at bounding box center [184, 115] width 186 height 10
type input "1"
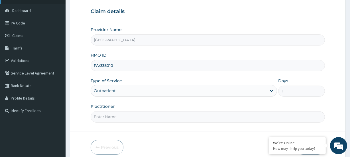
scroll to position [0, 0]
click at [103, 115] on input "Practitioner" at bounding box center [208, 116] width 234 height 11
paste input "Olatunji Ayodeji"
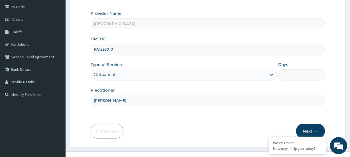
scroll to position [76, 0]
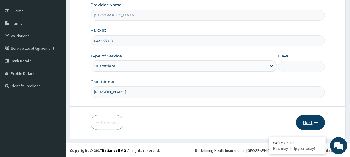
type input "Olatunji Ayodeji"
drag, startPoint x: 307, startPoint y: 125, endPoint x: 278, endPoint y: 84, distance: 49.8
click at [307, 121] on button "Next" at bounding box center [310, 122] width 29 height 15
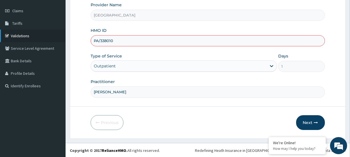
drag, startPoint x: 115, startPoint y: 42, endPoint x: 45, endPoint y: 41, distance: 69.3
click at [50, 42] on div "R EL Toggle navigation Kunle Suleiman Kunle Suleiman - hmo@evercare.ng Member s…" at bounding box center [175, 41] width 350 height 234
paste input "RET/30957/A"
type input "RET/30957/A"
drag, startPoint x: 308, startPoint y: 120, endPoint x: 307, endPoint y: 117, distance: 3.2
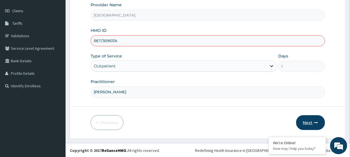
click at [307, 117] on button "Next" at bounding box center [310, 122] width 29 height 15
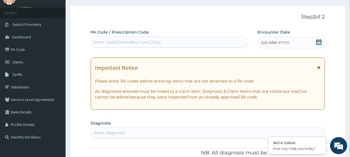
scroll to position [25, 0]
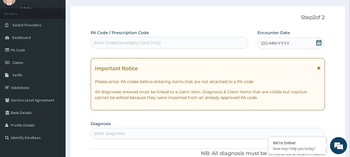
click at [105, 46] on div "Enter Code(Secondary Care Only)" at bounding box center [169, 42] width 157 height 9
paste input "PA/338010"
type input "PA/338010"
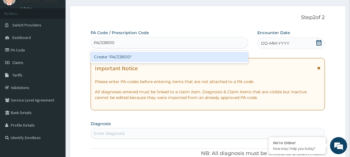
click at [107, 55] on div "Create "PA/338010"" at bounding box center [169, 57] width 157 height 10
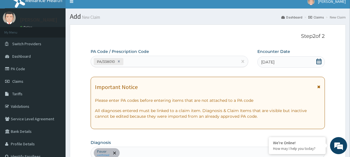
scroll to position [0, 0]
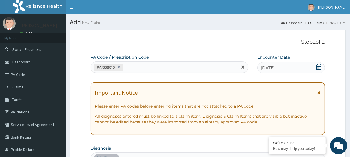
click at [132, 67] on div "PA/338010" at bounding box center [164, 67] width 147 height 9
paste input "PA/AD9A4B"
type input "PA/AD9A4B"
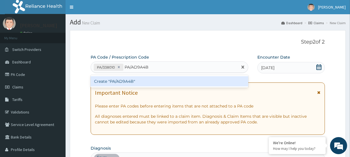
click at [122, 82] on div "Create "PA/AD9A4B"" at bounding box center [169, 81] width 157 height 10
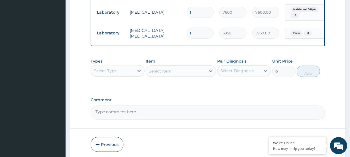
scroll to position [291, 0]
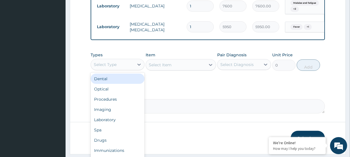
click at [105, 68] on div "Select Type" at bounding box center [105, 65] width 23 height 6
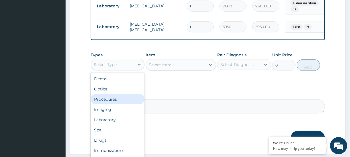
click at [108, 105] on div "Procedures" at bounding box center [118, 99] width 54 height 10
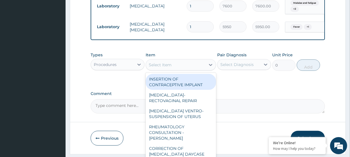
click at [167, 68] on div "Select Item" at bounding box center [160, 65] width 23 height 6
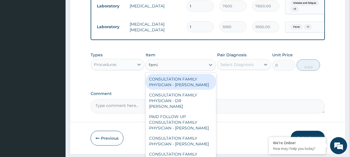
type input "fami"
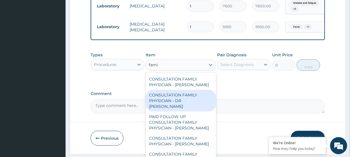
click at [186, 98] on div "CONSULTATION FAMILY PHYSICIAN - DR KUFRE" at bounding box center [181, 101] width 70 height 22
type input "13200"
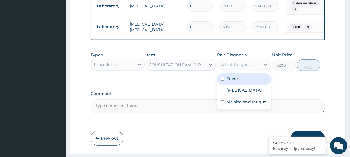
click at [229, 68] on div "Select Diagnosis" at bounding box center [236, 65] width 33 height 6
drag, startPoint x: 245, startPoint y: 82, endPoint x: 249, endPoint y: 88, distance: 6.6
click at [246, 83] on div "Fever" at bounding box center [244, 80] width 54 height 12
checkbox input "true"
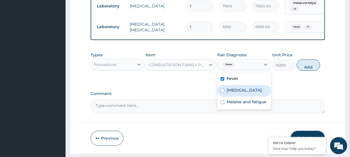
click at [251, 93] on div "Spasm" at bounding box center [244, 91] width 54 height 12
checkbox input "true"
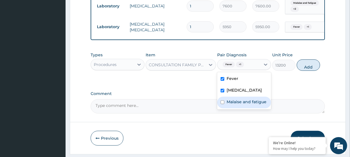
drag, startPoint x: 254, startPoint y: 102, endPoint x: 261, endPoint y: 100, distance: 7.3
click at [255, 102] on div "Malaise and fatigue" at bounding box center [244, 103] width 54 height 12
checkbox input "true"
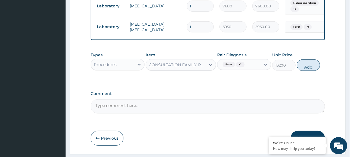
click at [314, 71] on button "Add" at bounding box center [308, 65] width 23 height 11
type input "0"
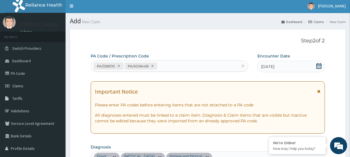
scroll to position [0, 0]
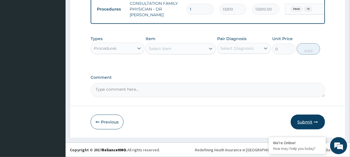
click at [314, 122] on icon "button" at bounding box center [316, 122] width 4 height 4
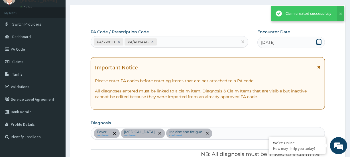
scroll to position [331, 0]
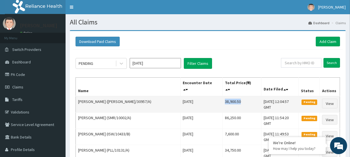
drag, startPoint x: 201, startPoint y: 97, endPoint x: 221, endPoint y: 96, distance: 19.7
click at [222, 96] on td "38,900.50" at bounding box center [241, 104] width 39 height 17
copy td "38,900.50"
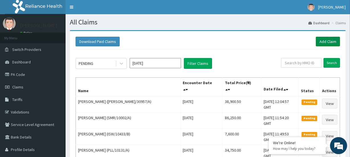
drag, startPoint x: 321, startPoint y: 35, endPoint x: 324, endPoint y: 38, distance: 4.1
click at [321, 34] on div "Download Paid Claims Add Claim" at bounding box center [208, 42] width 270 height 16
click at [327, 41] on link "Add Claim" at bounding box center [328, 42] width 24 height 10
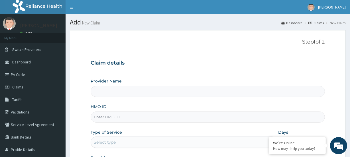
click at [107, 114] on input "HMO ID" at bounding box center [208, 117] width 234 height 11
type input "[GEOGRAPHIC_DATA]"
paste input "DSE/10002/C"
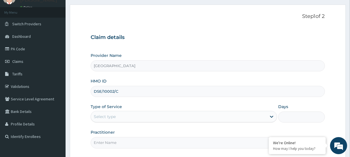
type input "DSE/10002/C"
click at [108, 117] on div "Select type" at bounding box center [105, 117] width 22 height 6
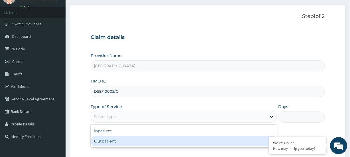
click at [113, 142] on div "Outpatient" at bounding box center [184, 141] width 186 height 10
type input "1"
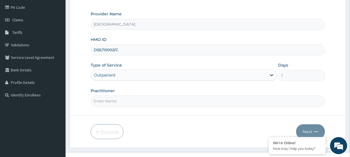
scroll to position [76, 0]
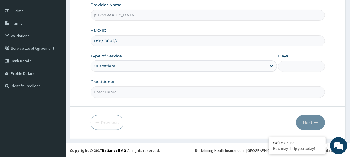
click at [105, 93] on input "Practitioner" at bounding box center [208, 92] width 234 height 11
paste input "Olatunji Ayodeji"
type input "Olatunji Ayodeji"
drag, startPoint x: 308, startPoint y: 121, endPoint x: 311, endPoint y: 125, distance: 5.9
click at [311, 125] on form "Step 1 of 2 Claim details Provider Name Evercare Hospital HMO ID DSE/10002/C Ty…" at bounding box center [208, 46] width 276 height 185
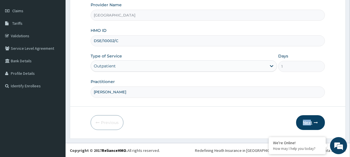
click at [311, 125] on button "Next" at bounding box center [310, 122] width 29 height 15
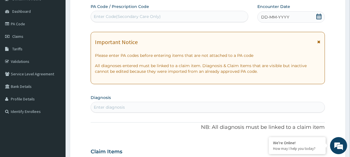
scroll to position [50, 0]
click at [123, 15] on div "Enter Code(Secondary Care Only)" at bounding box center [127, 17] width 67 height 6
paste input "PA/4BCF9F"
type input "PA/4BCF9F"
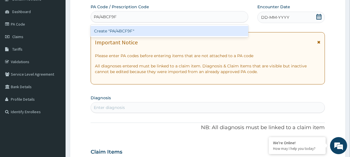
click at [102, 34] on div "Create "PA/4BCF9F"" at bounding box center [169, 31] width 157 height 10
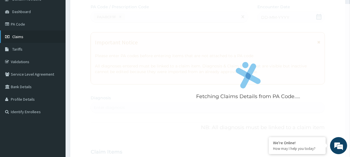
click at [26, 40] on link "Claims" at bounding box center [33, 37] width 66 height 13
